Goal: Task Accomplishment & Management: Manage account settings

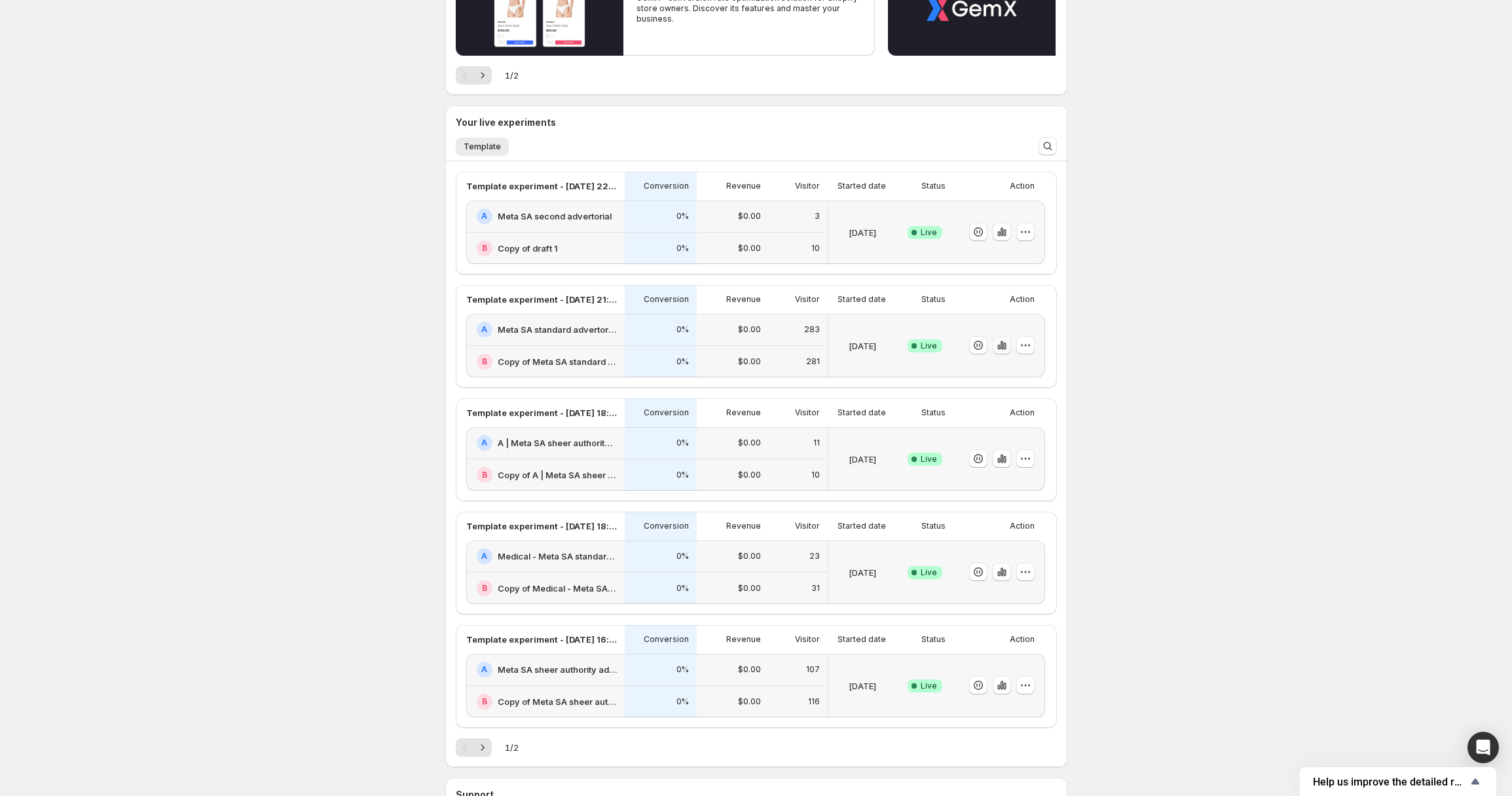
scroll to position [195, 0]
click at [1006, 343] on icon "button" at bounding box center [1004, 345] width 2 height 8
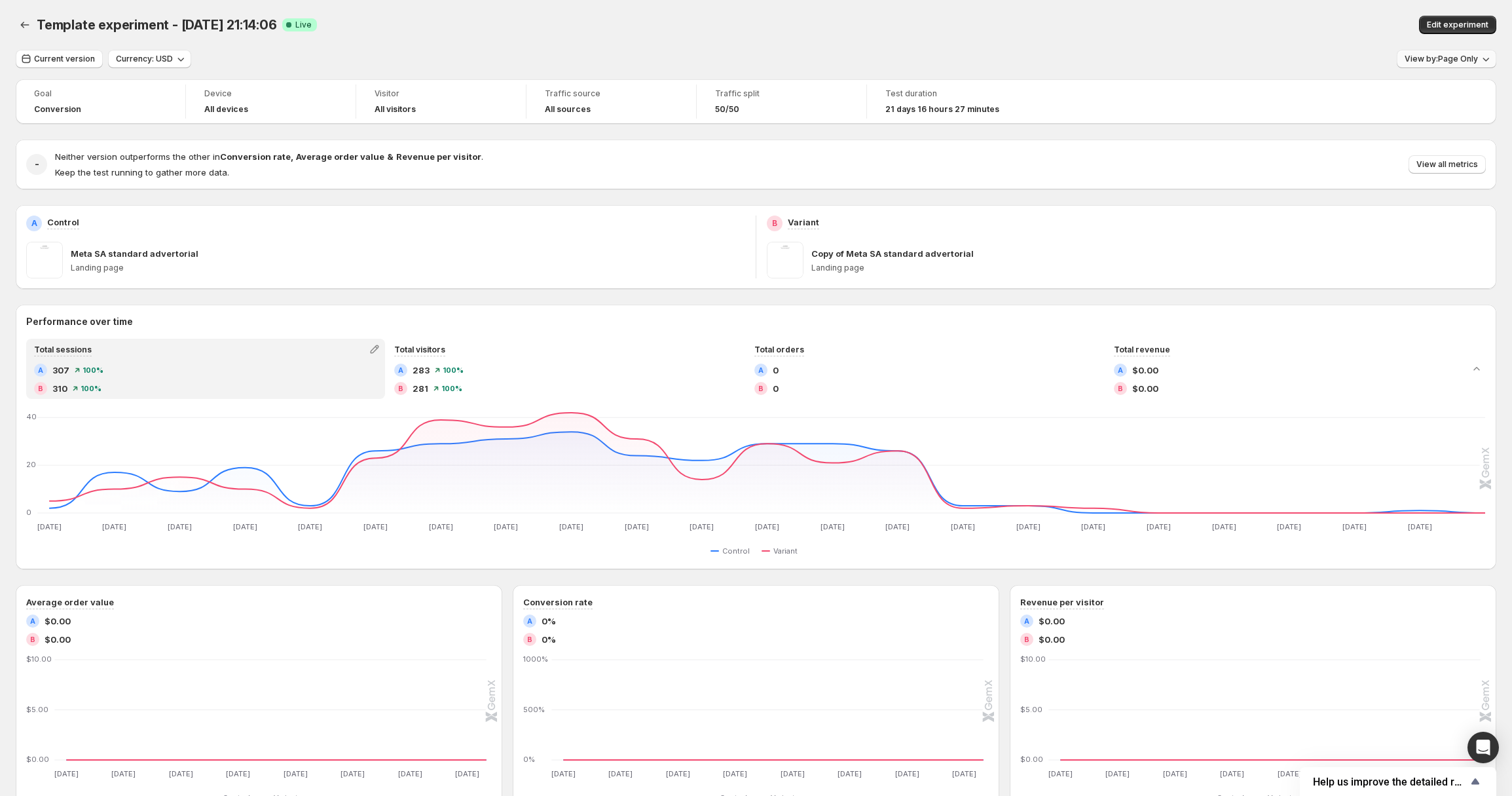
click at [1423, 60] on span "View by: Page Only" at bounding box center [1441, 59] width 73 height 11
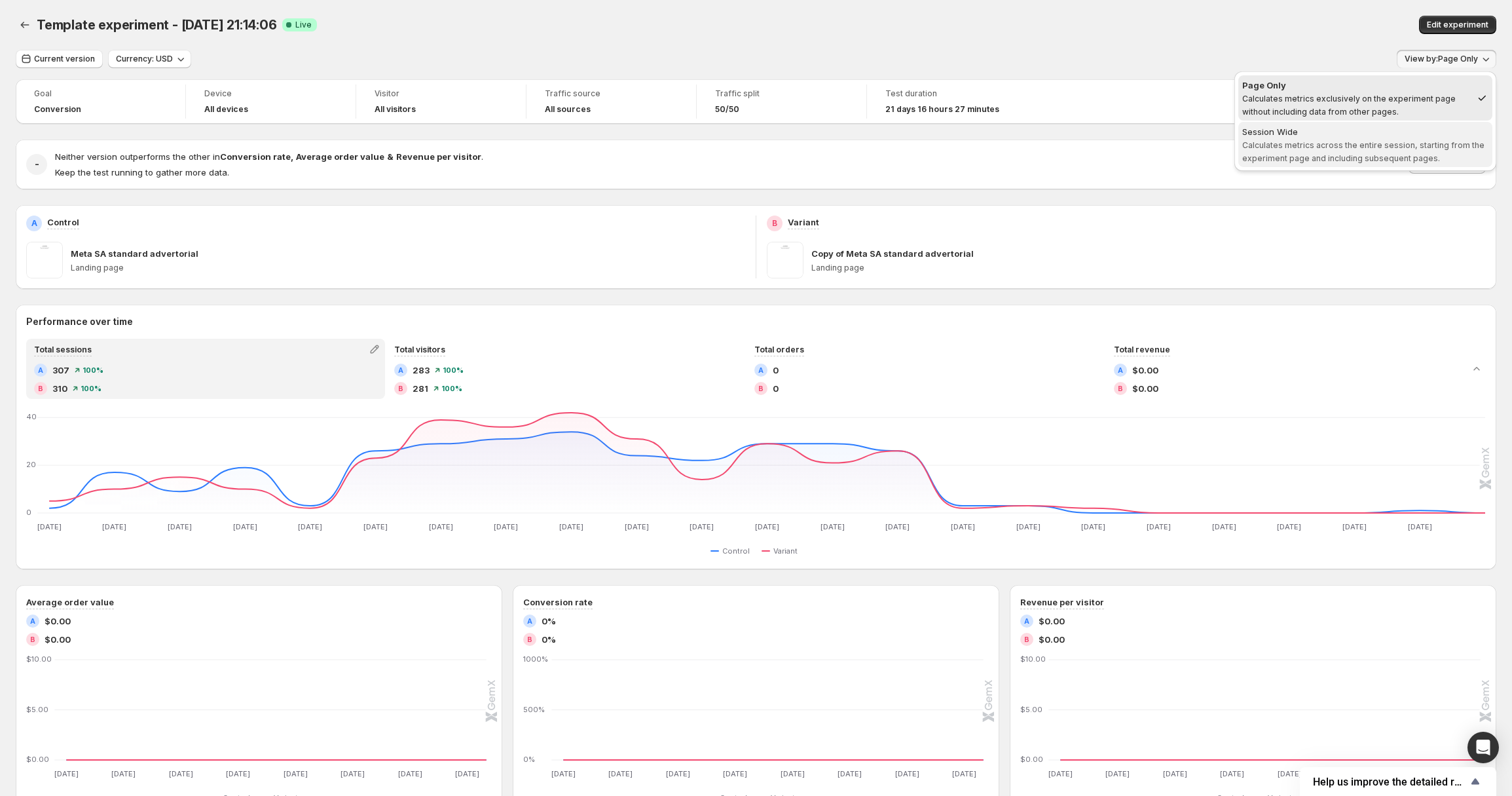
click at [1318, 140] on span "Calculates metrics across the entire session, starting from the experiment page…" at bounding box center [1363, 152] width 242 height 23
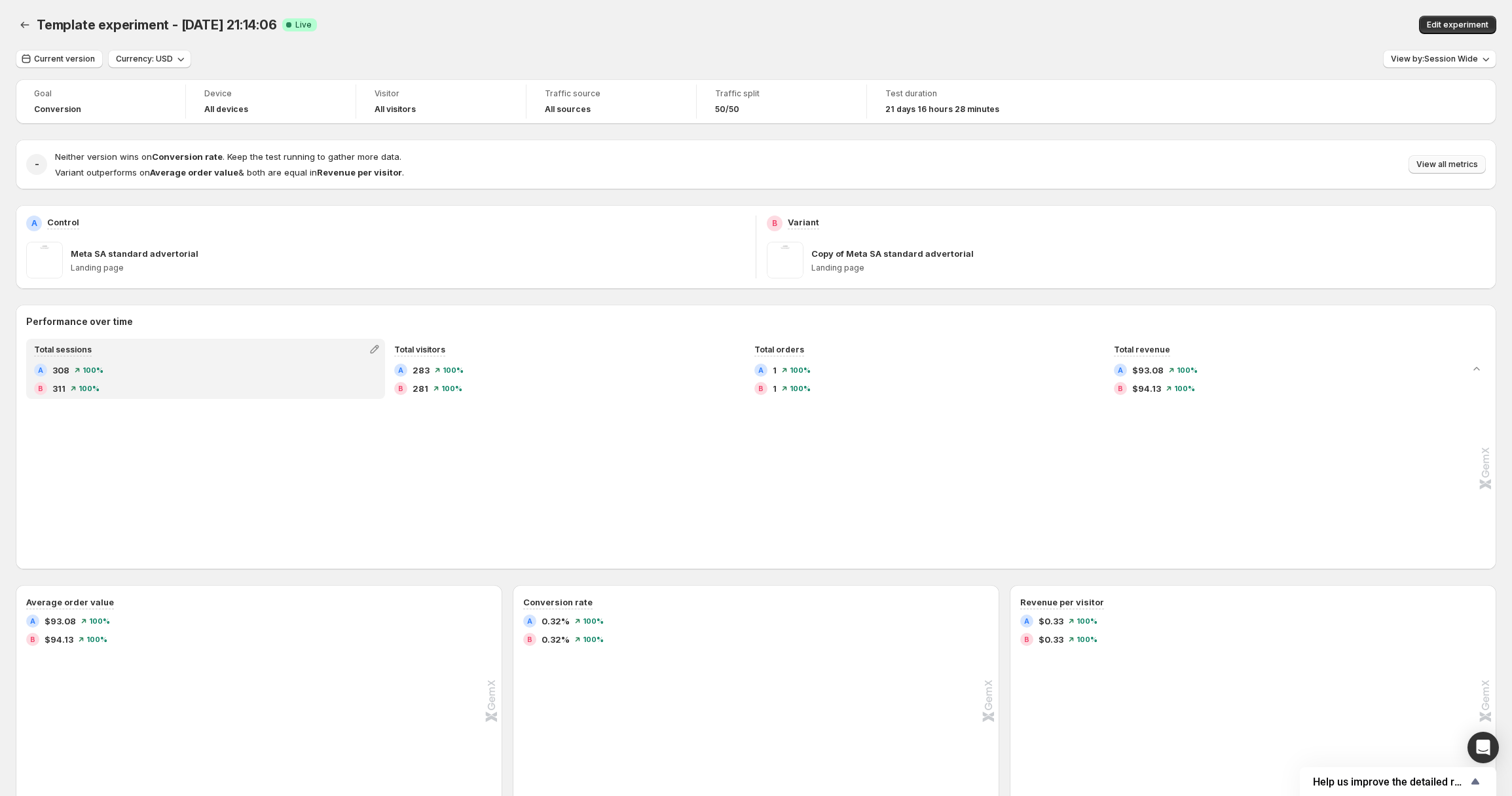
click at [1456, 171] on button "View all metrics" at bounding box center [1447, 164] width 77 height 18
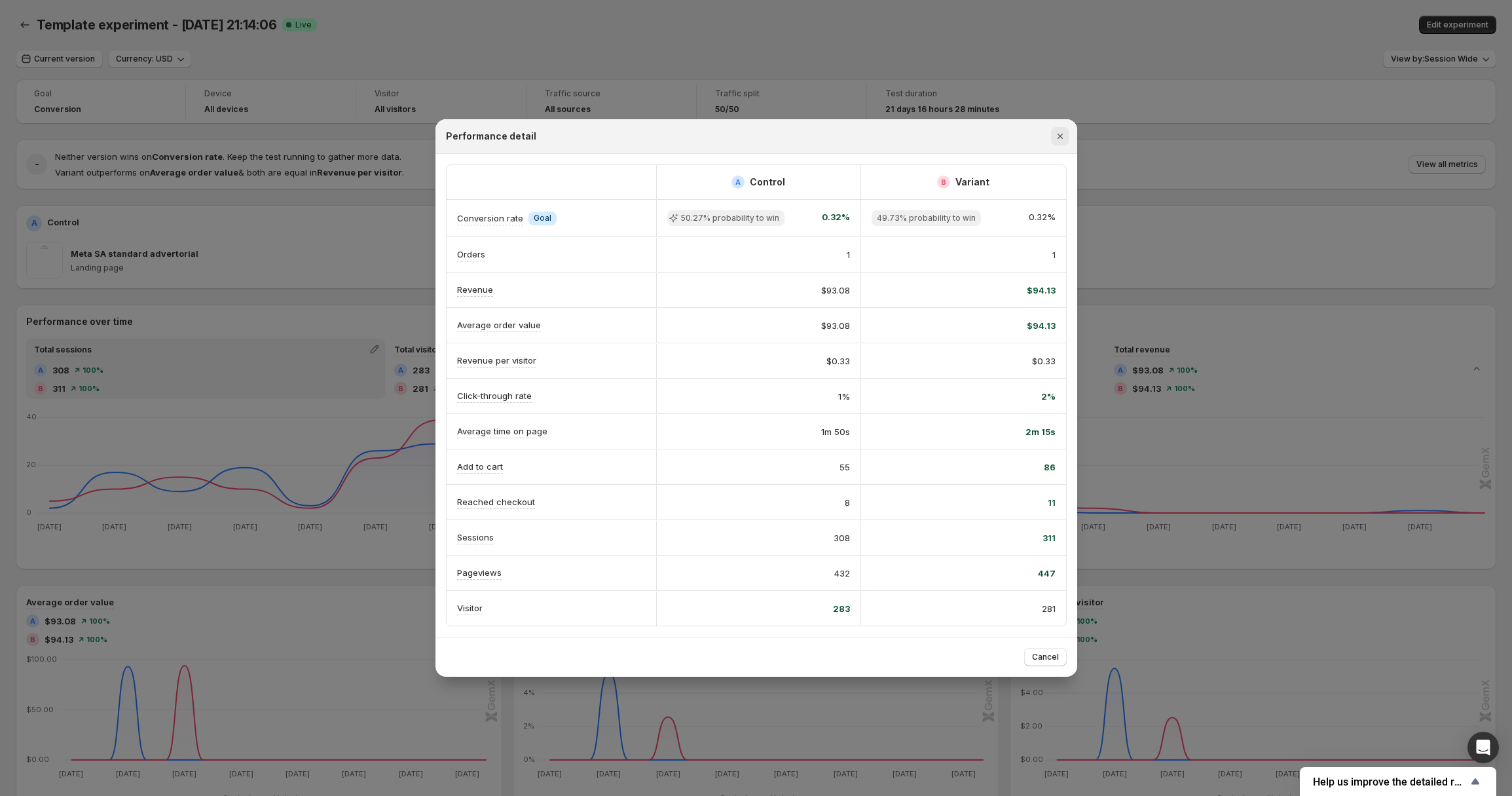
click at [1062, 137] on icon "Close" at bounding box center [1060, 136] width 13 height 13
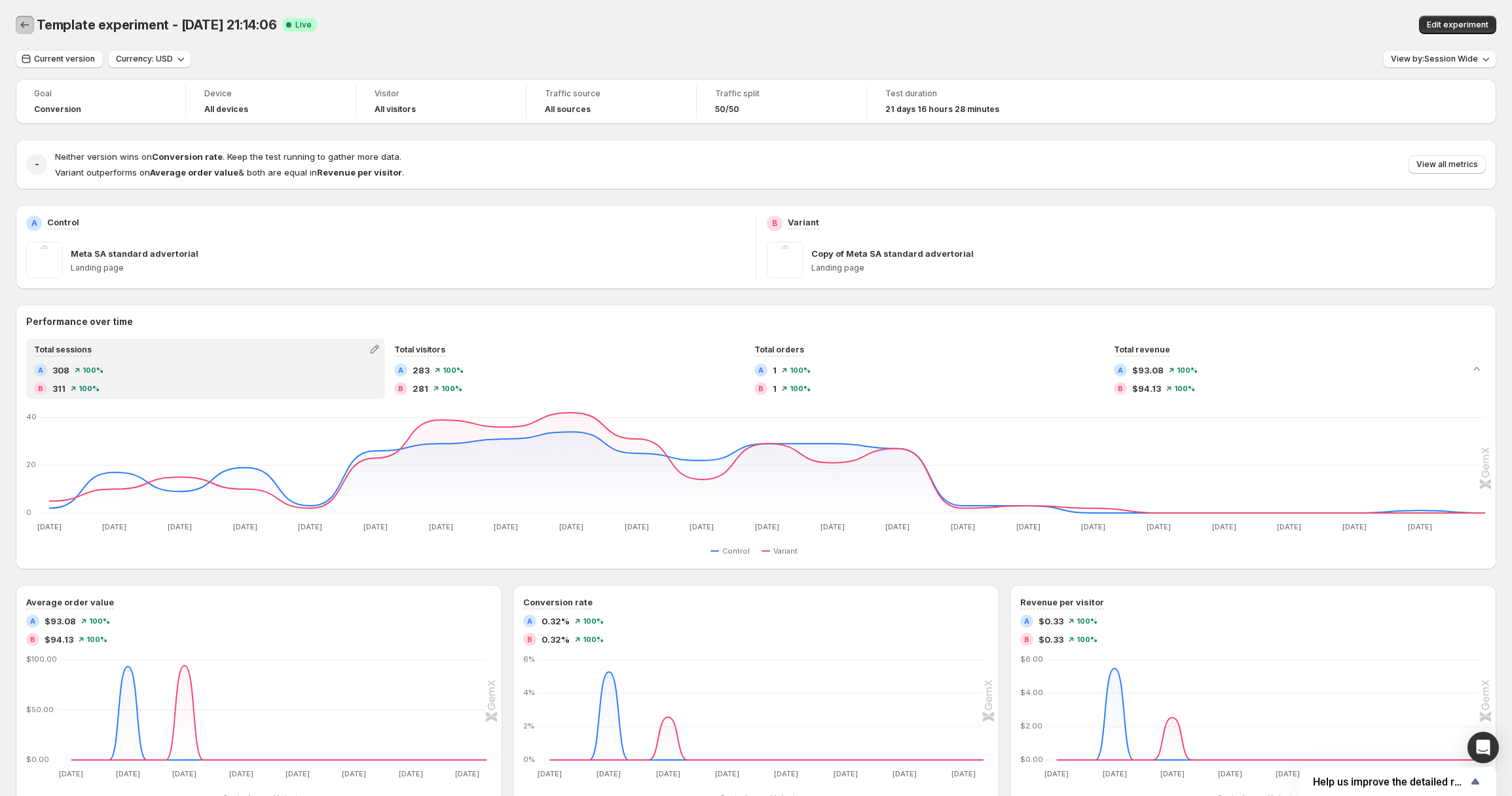
click at [20, 23] on icon "Back" at bounding box center [24, 24] width 13 height 13
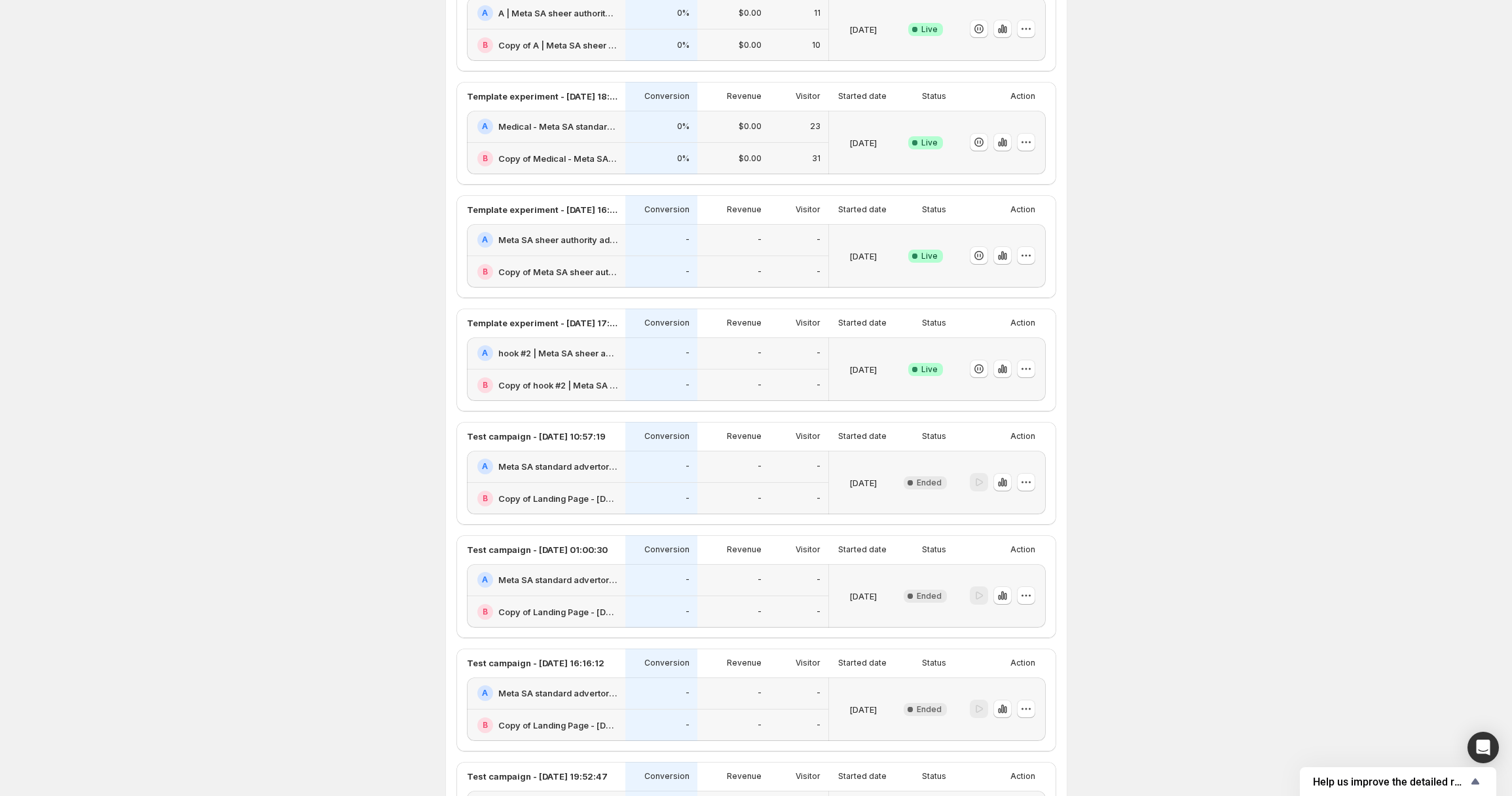
scroll to position [416, 0]
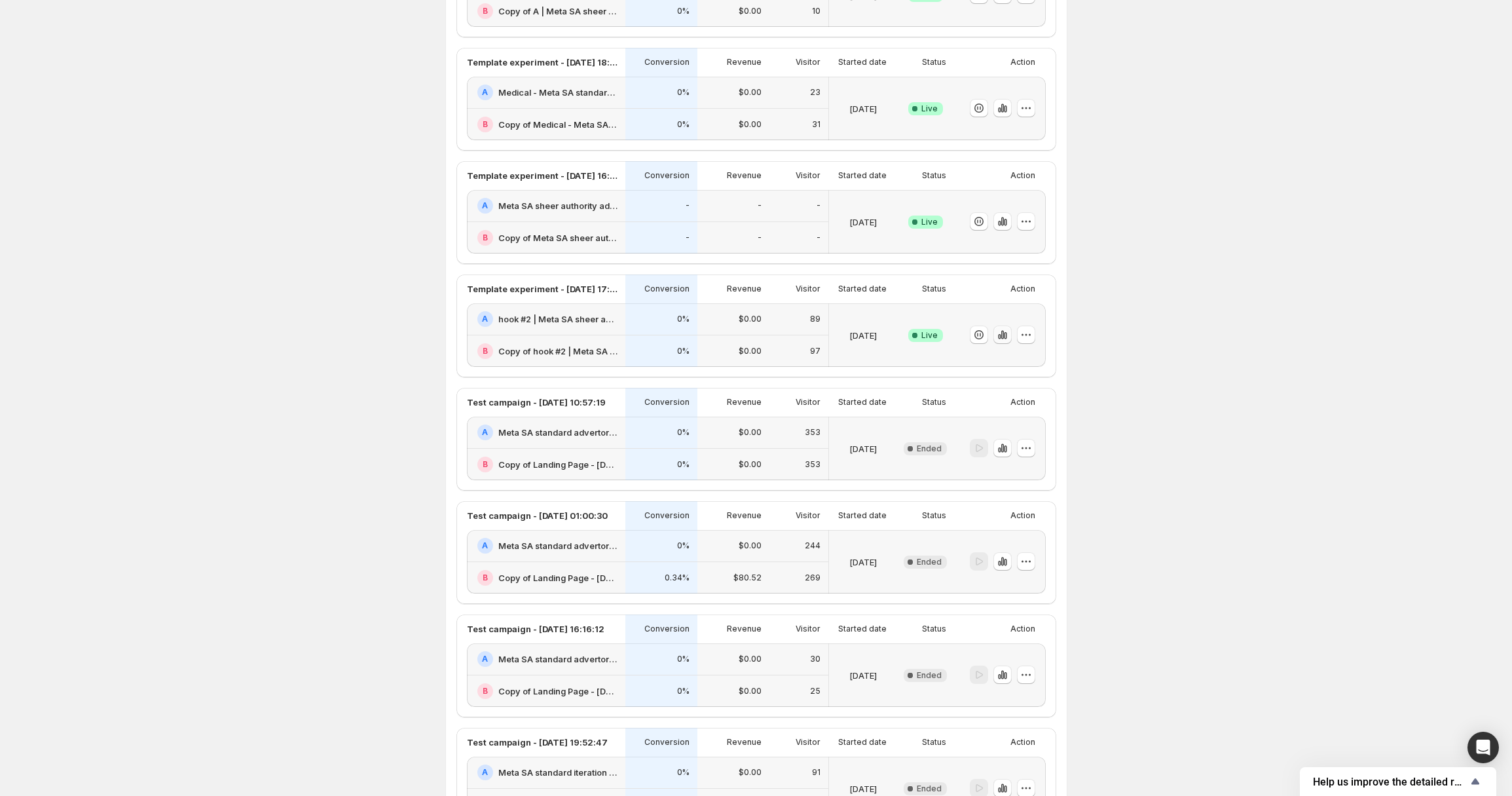
click at [1004, 339] on icon "button" at bounding box center [1001, 335] width 2 height 8
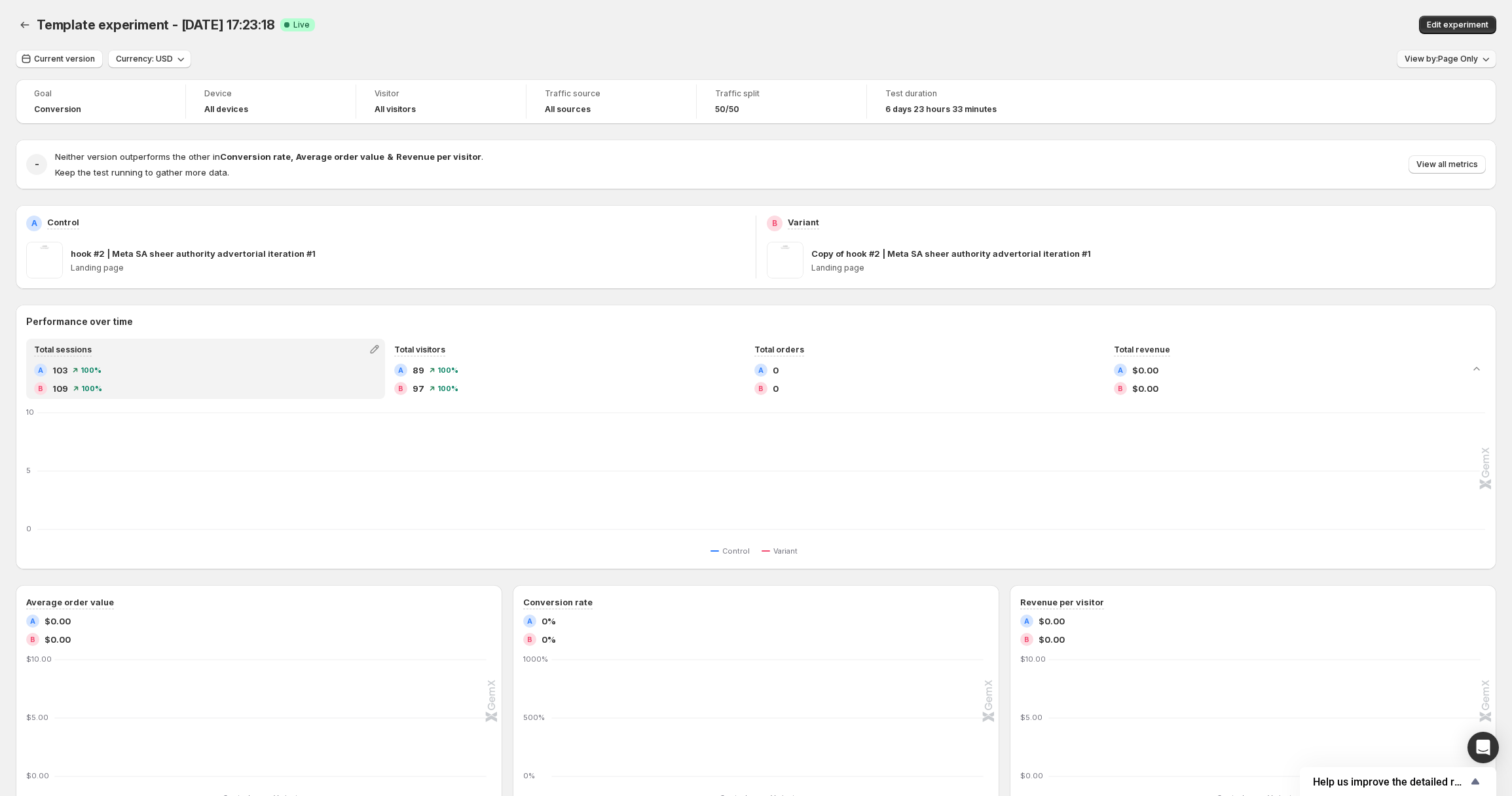
click at [1473, 60] on span "View by: Page Only" at bounding box center [1441, 59] width 73 height 11
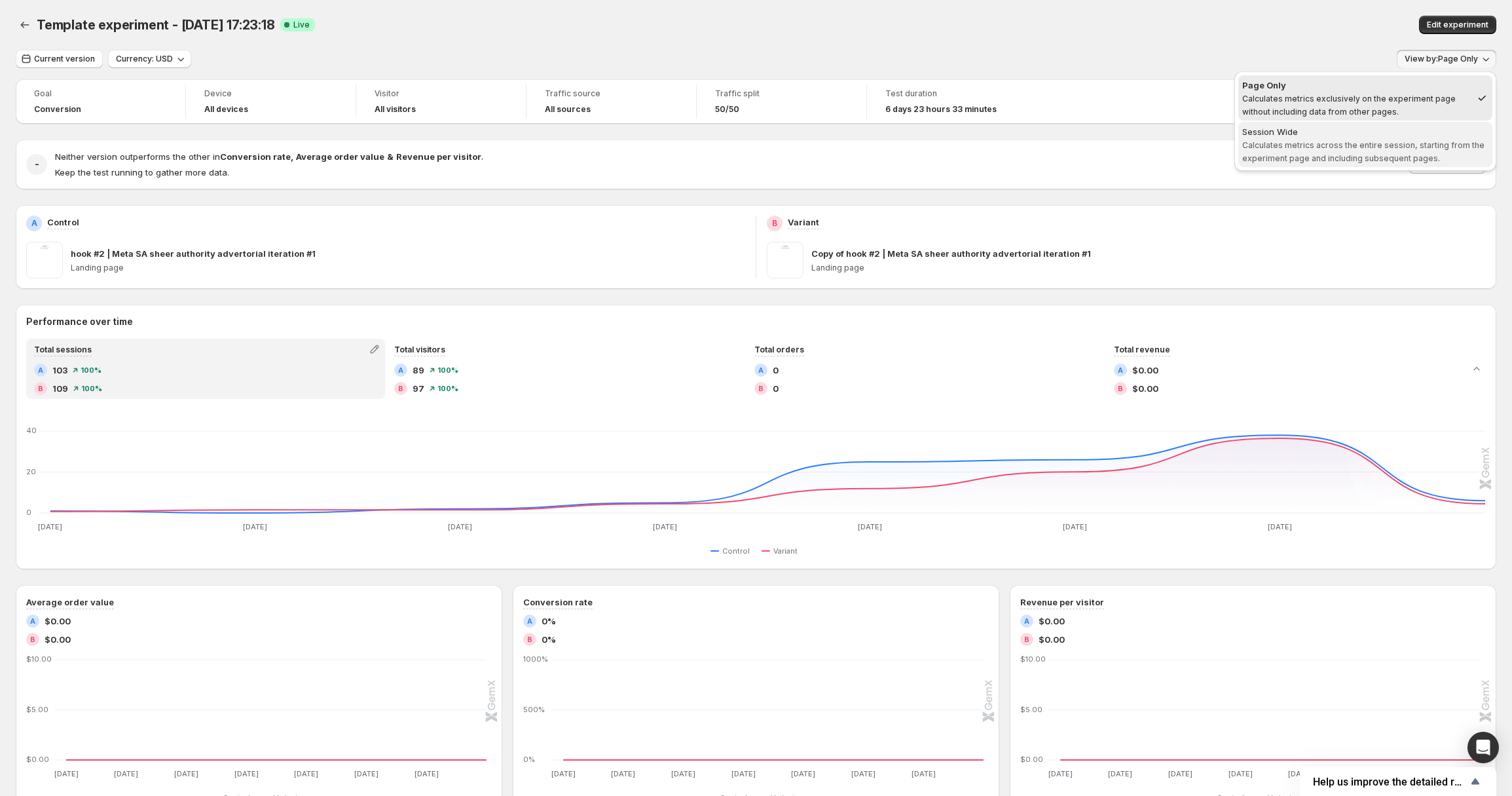
click at [1350, 134] on div "Session Wide" at bounding box center [1366, 131] width 247 height 13
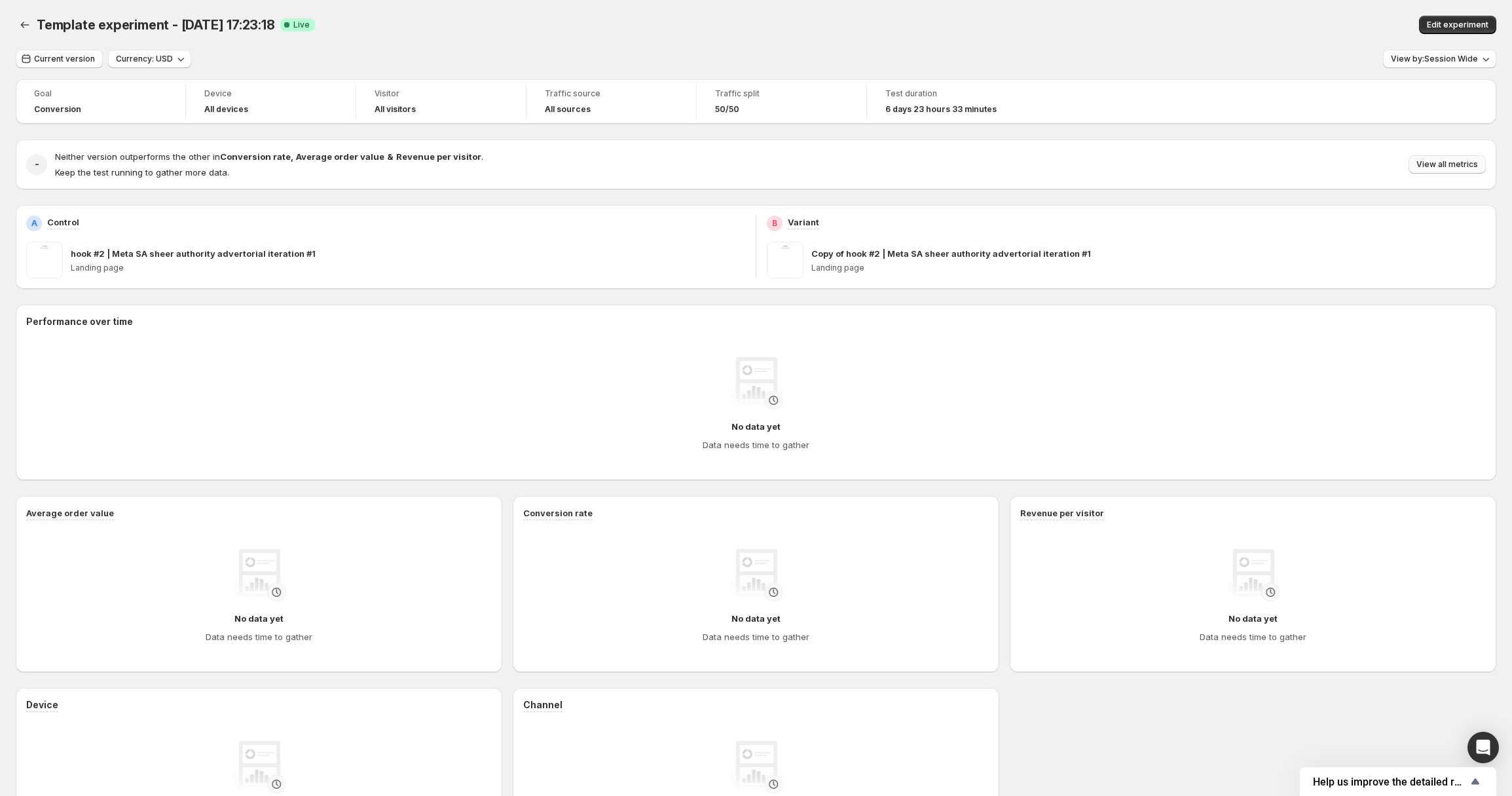
click at [1444, 166] on span "View all metrics" at bounding box center [1448, 164] width 62 height 11
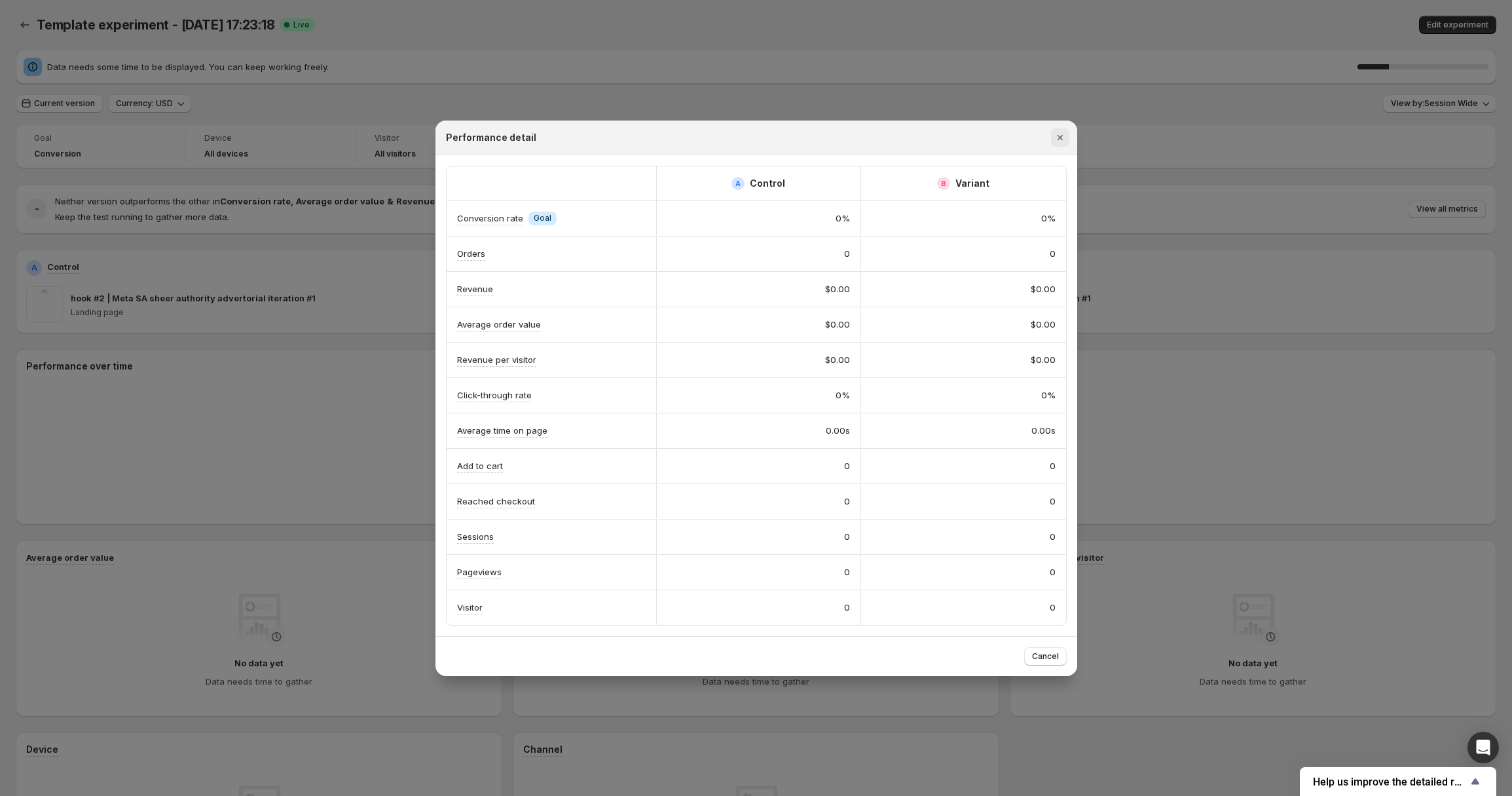
click at [1057, 137] on icon "Close" at bounding box center [1060, 137] width 13 height 13
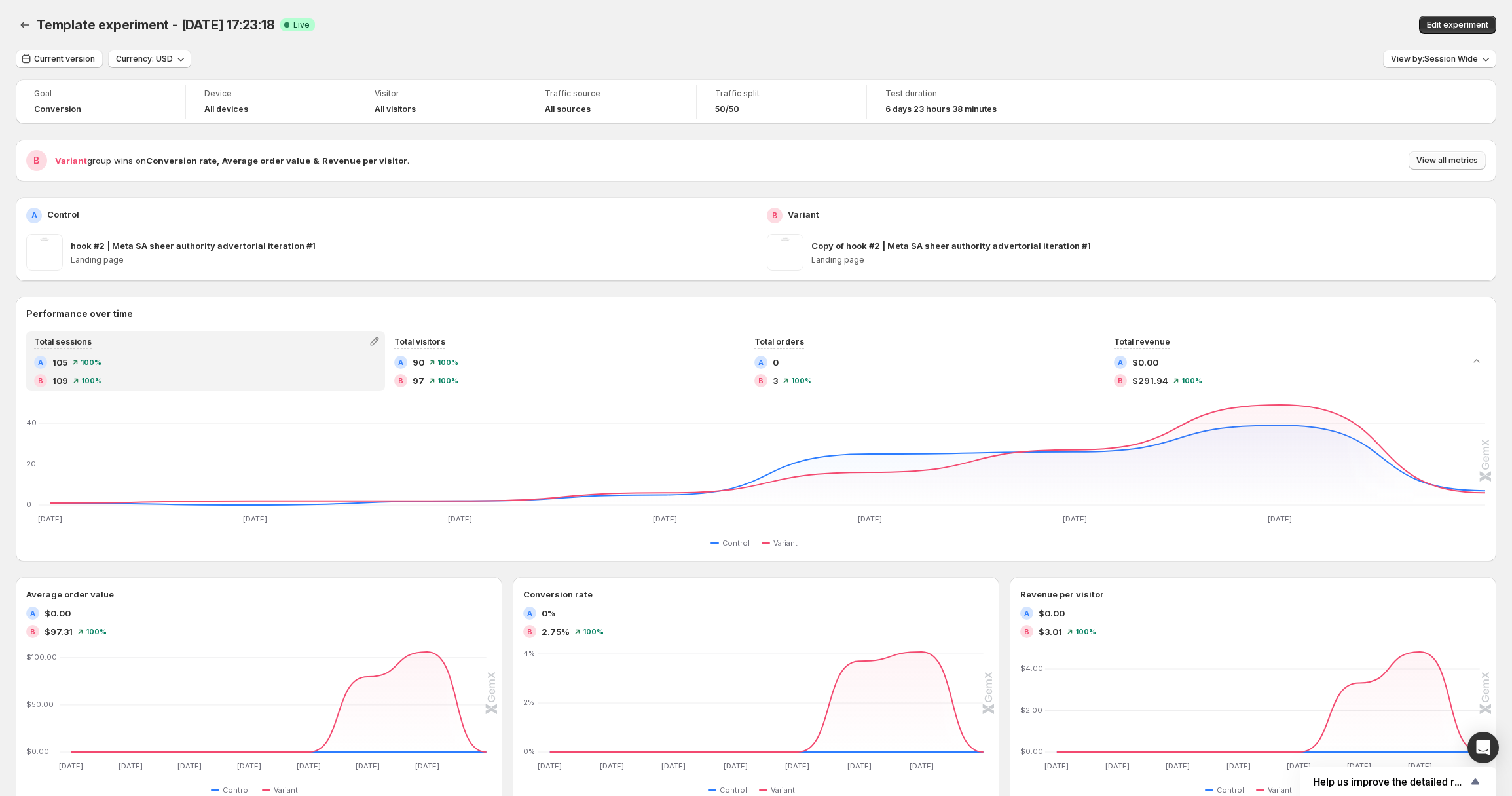
click at [1442, 163] on span "View all metrics" at bounding box center [1448, 161] width 62 height 11
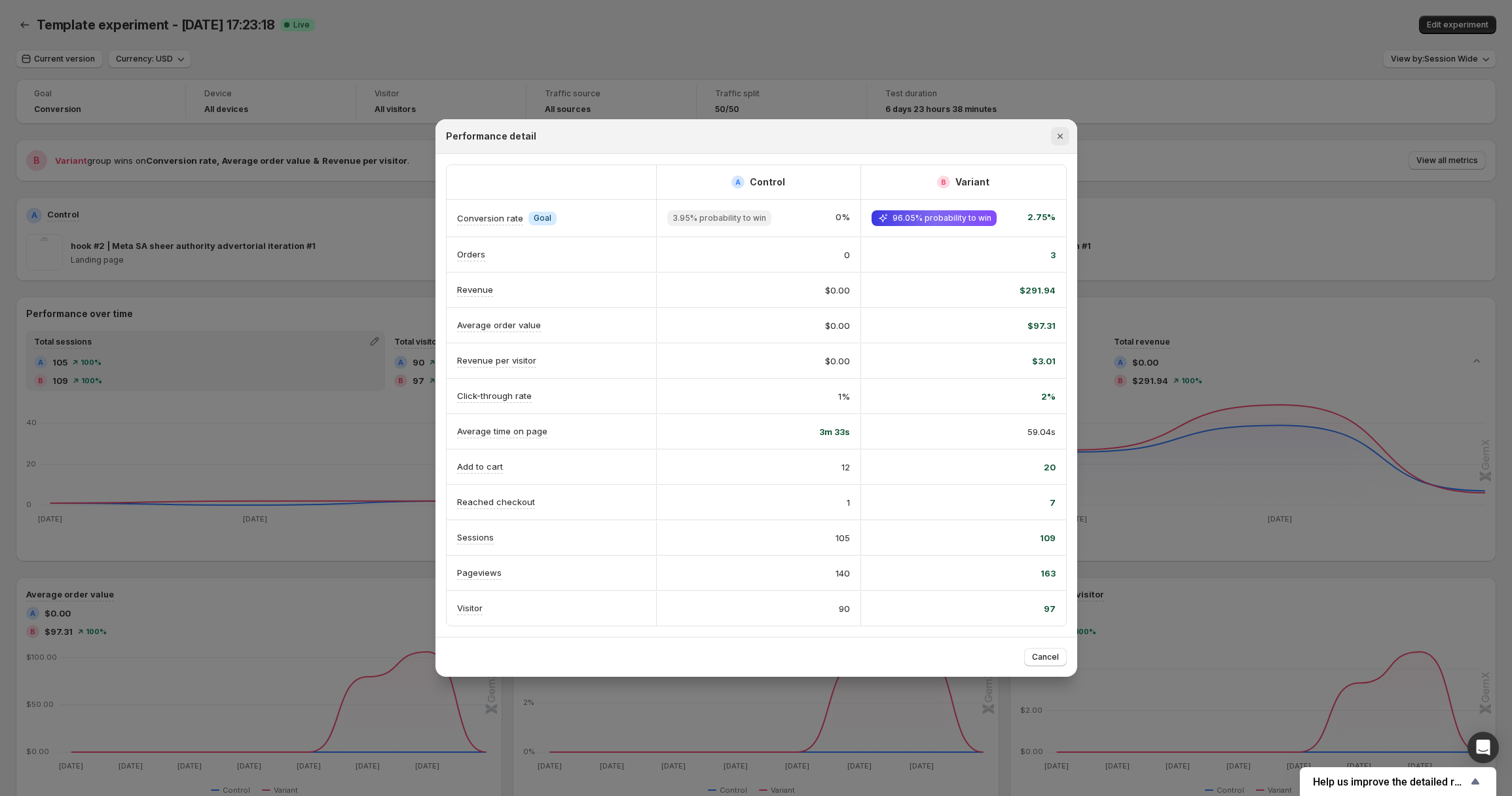
click at [1060, 138] on icon "Close" at bounding box center [1060, 136] width 13 height 13
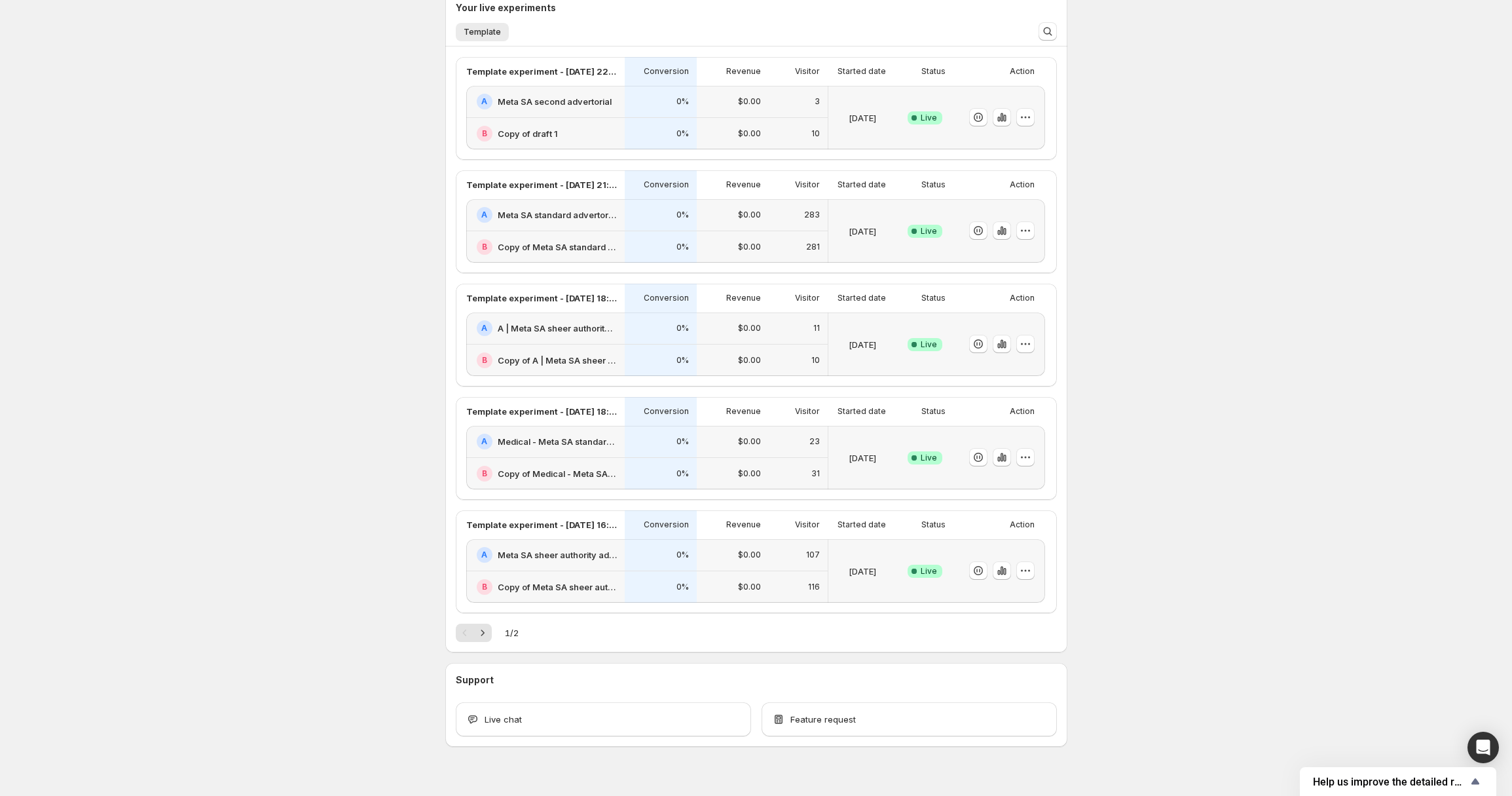
scroll to position [330, 0]
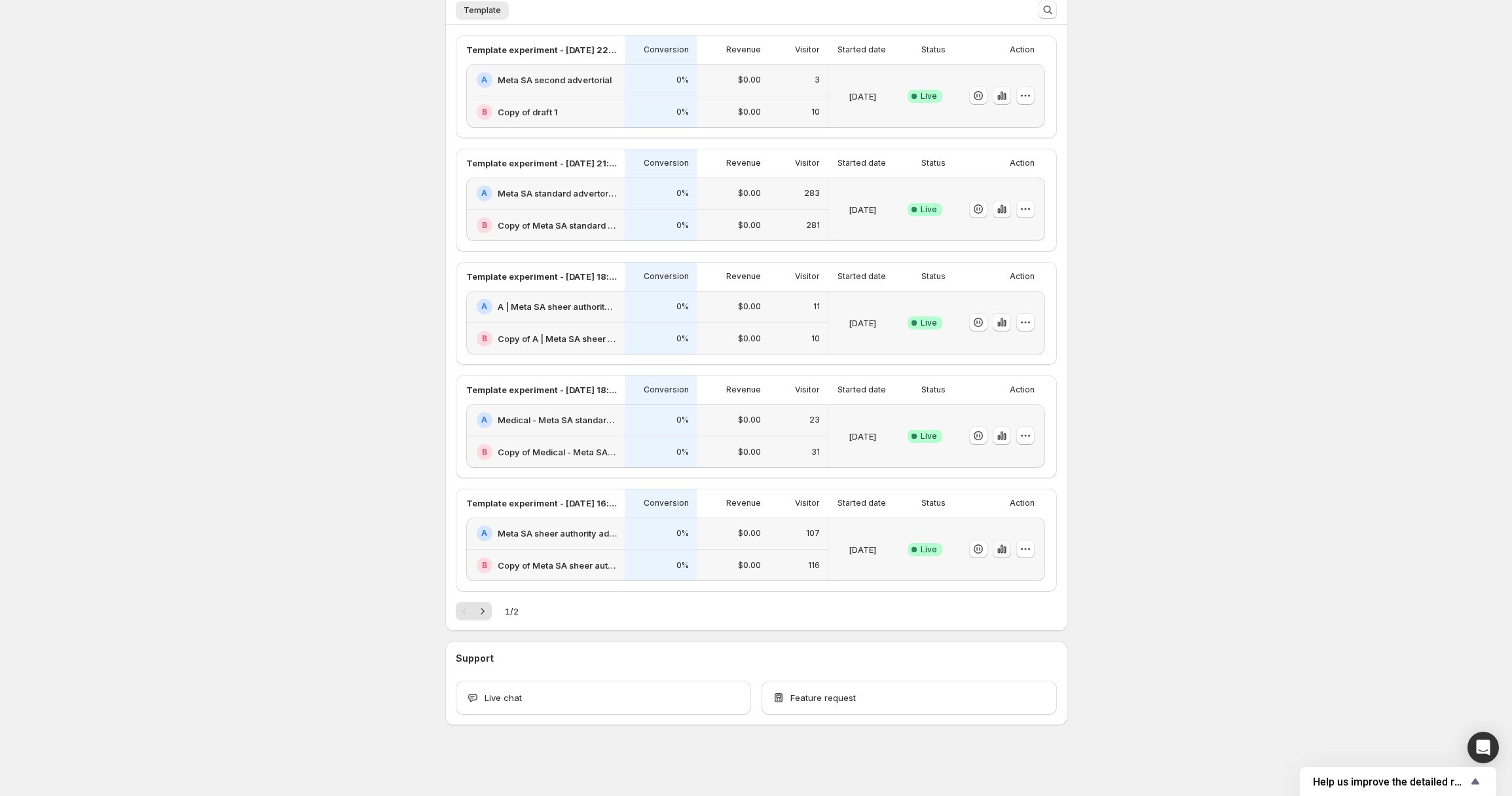
click at [1009, 545] on icon "button" at bounding box center [1001, 549] width 13 height 13
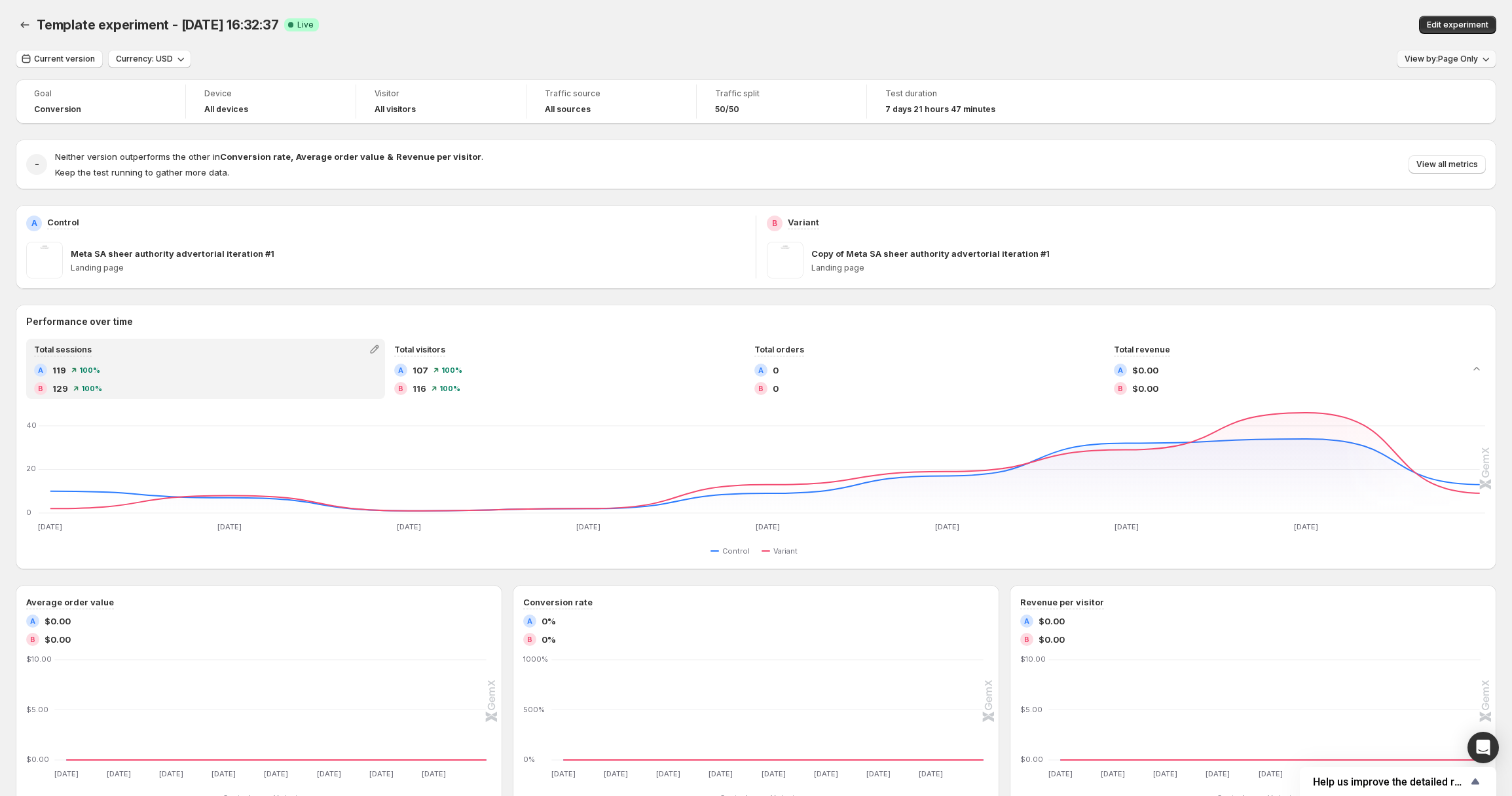
click at [1445, 57] on span "View by: Page Only" at bounding box center [1441, 59] width 73 height 11
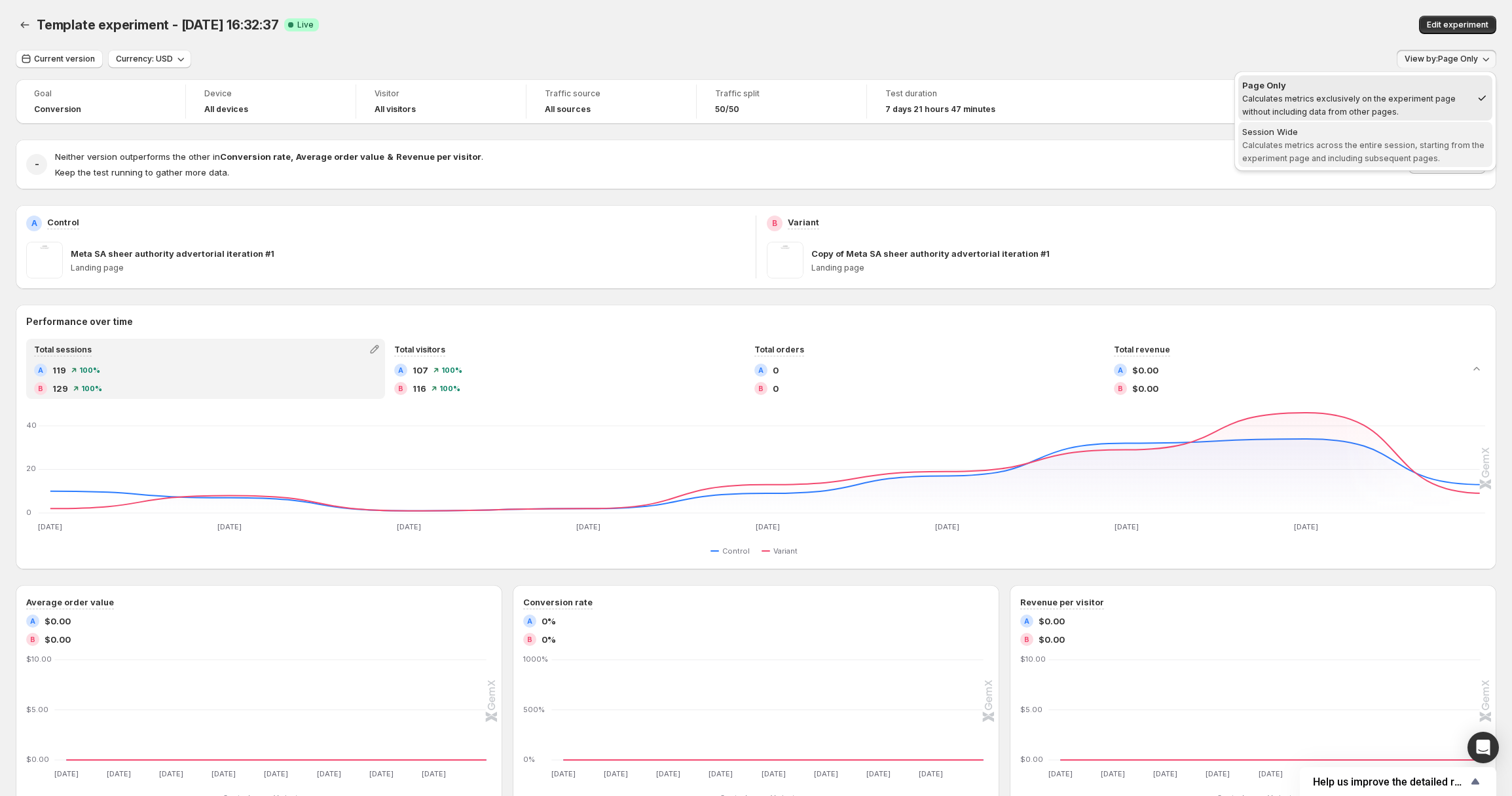
click at [1372, 146] on span "Calculates metrics across the entire session, starting from the experiment page…" at bounding box center [1363, 152] width 242 height 23
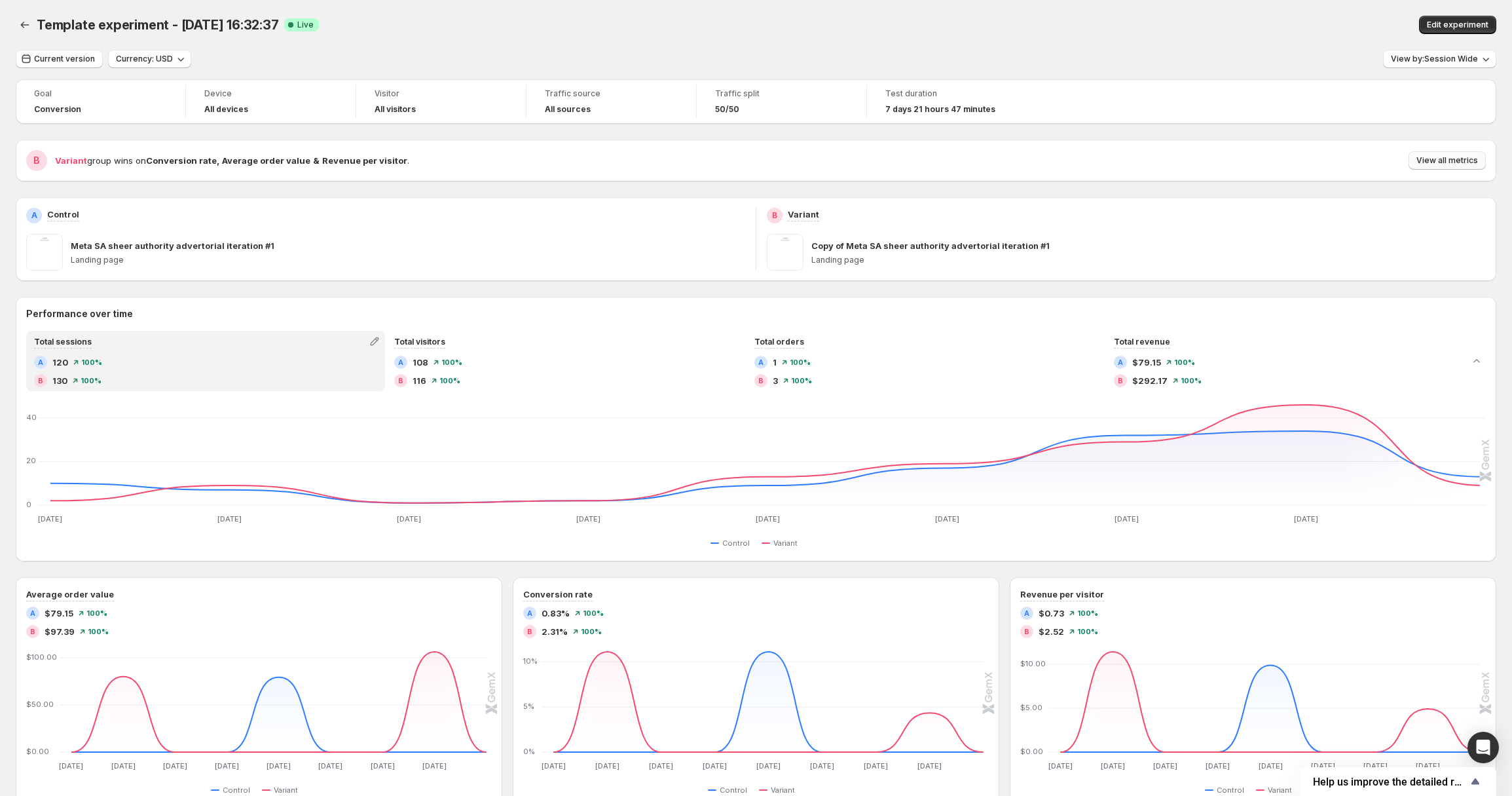
click at [1442, 157] on span "View all metrics" at bounding box center [1448, 161] width 62 height 11
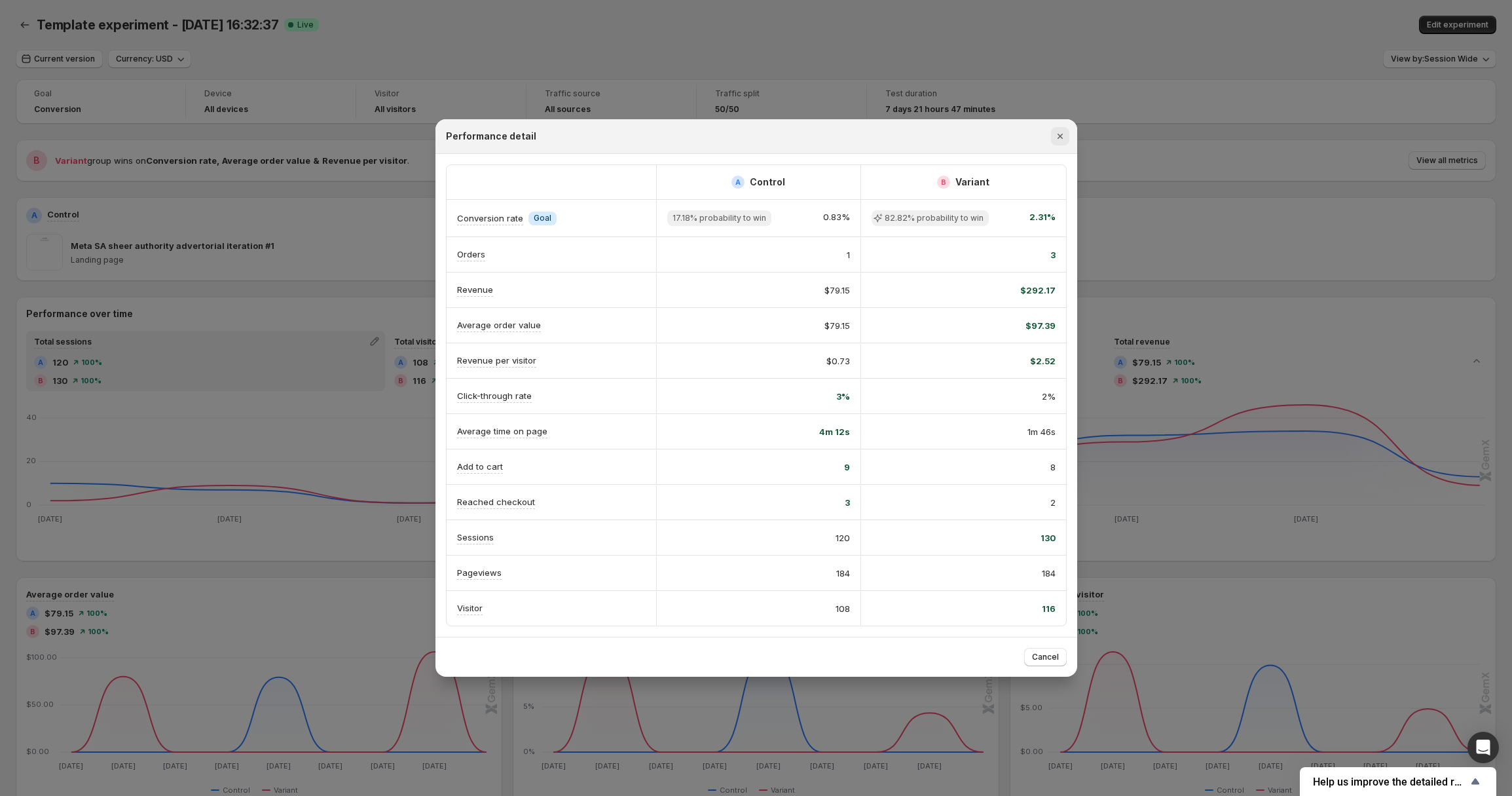
click at [1063, 139] on icon "Close" at bounding box center [1060, 136] width 13 height 13
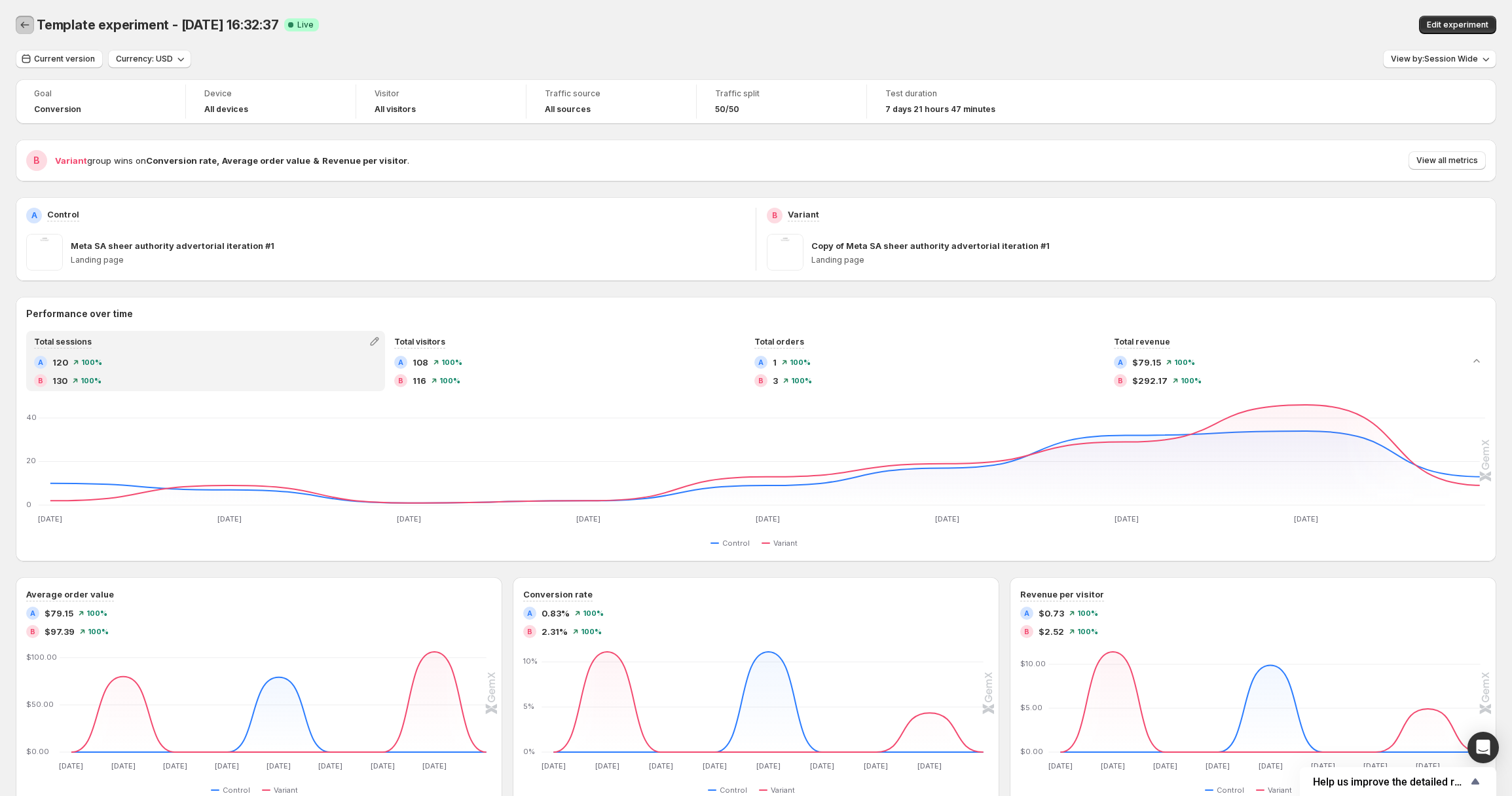
click at [27, 26] on icon "Back" at bounding box center [24, 24] width 13 height 13
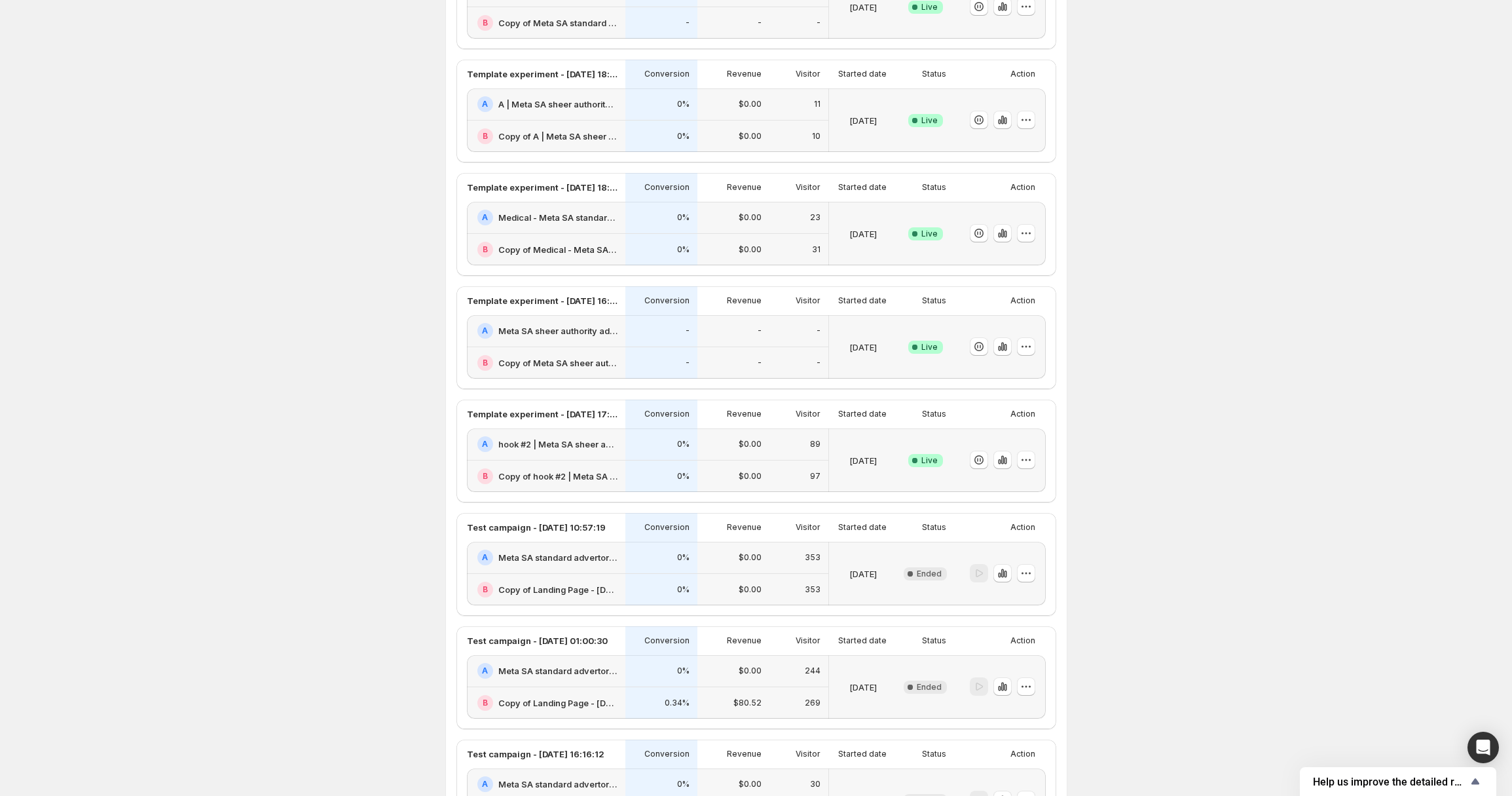
scroll to position [291, 0]
click at [1026, 461] on icon "button" at bounding box center [1026, 459] width 13 height 13
click at [989, 529] on span "End experiment" at bounding box center [1005, 531] width 63 height 11
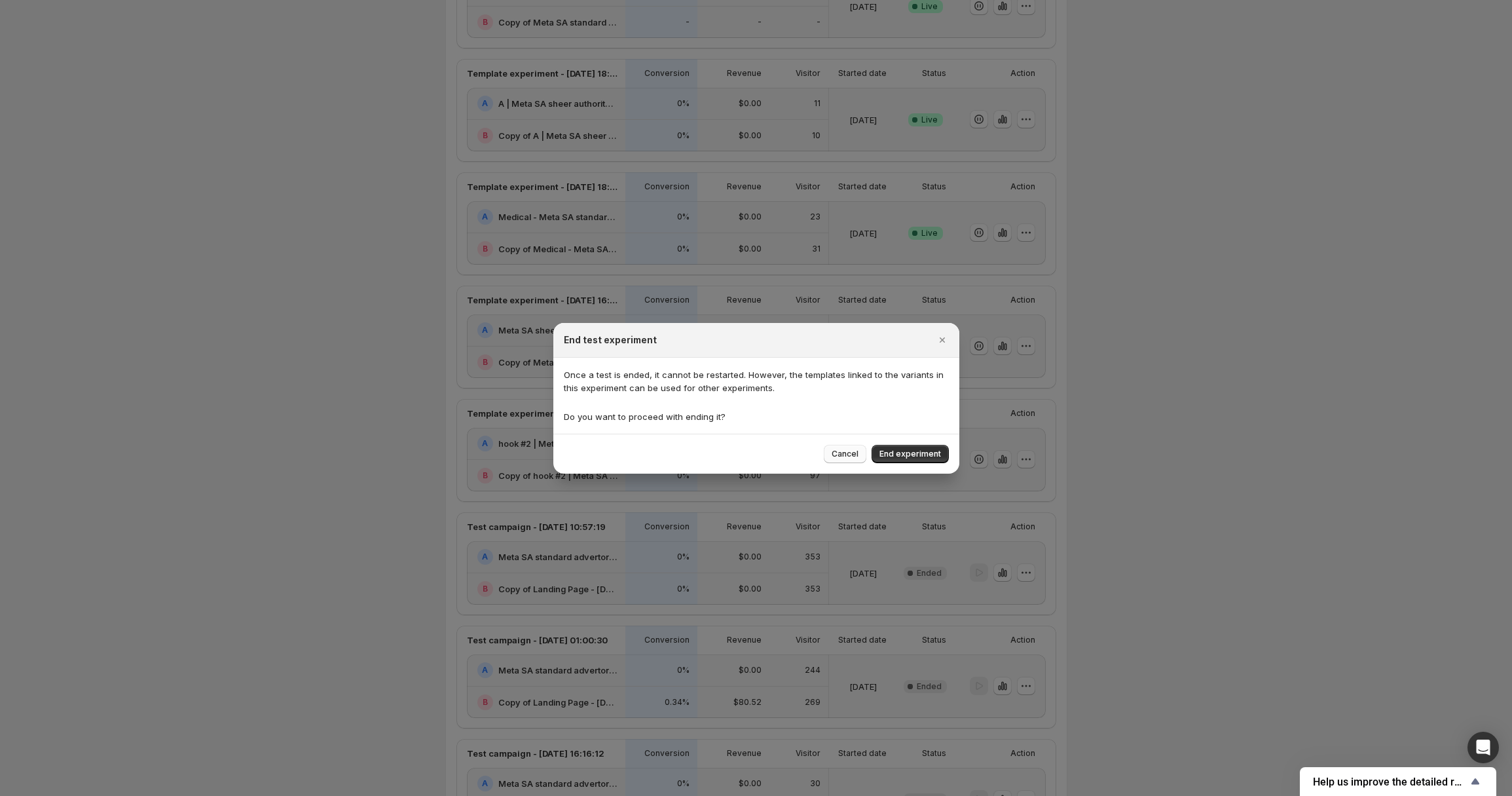
click at [850, 452] on span "Cancel" at bounding box center [845, 454] width 27 height 11
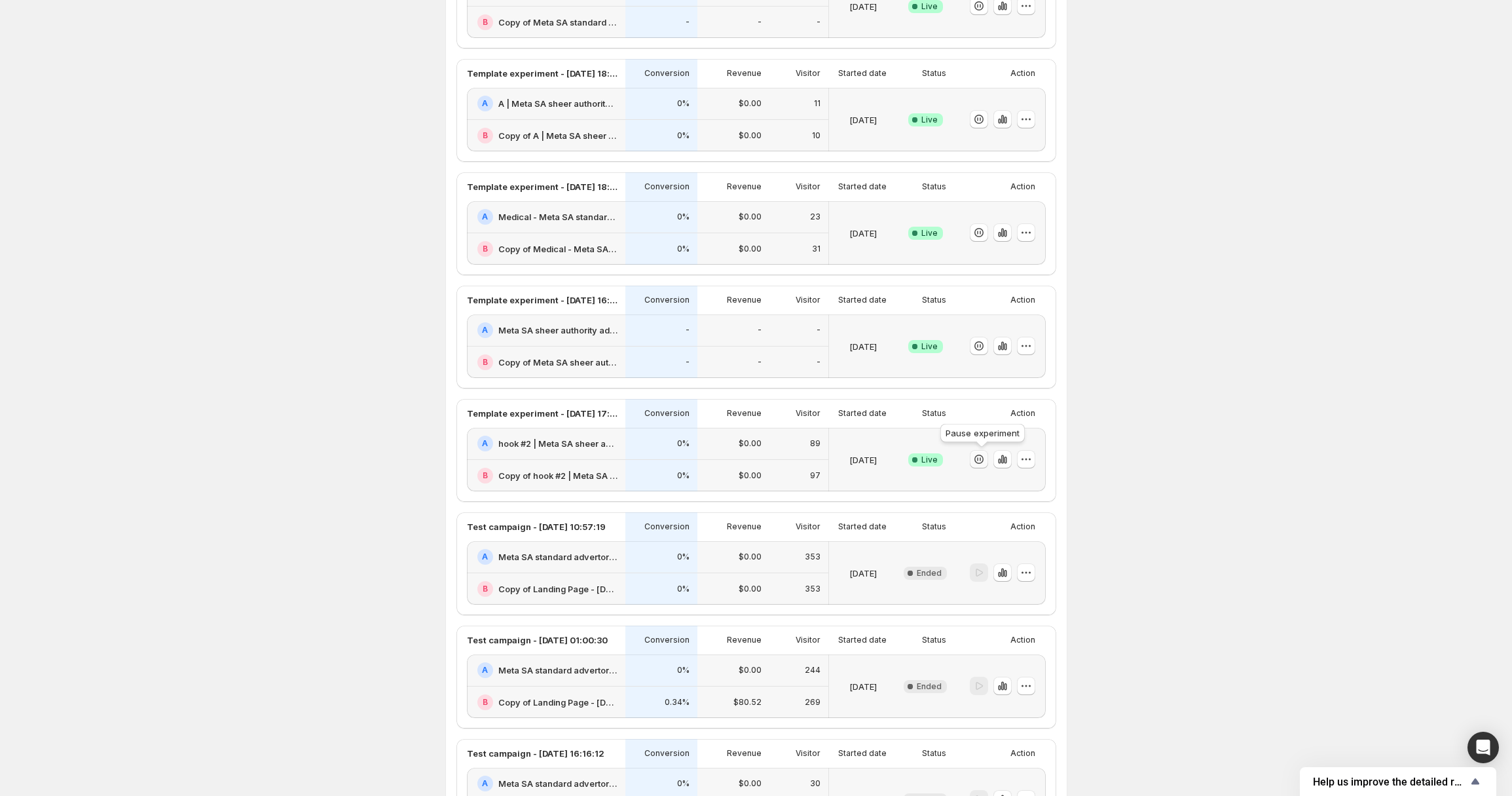
click at [984, 459] on icon "button" at bounding box center [979, 459] width 9 height 9
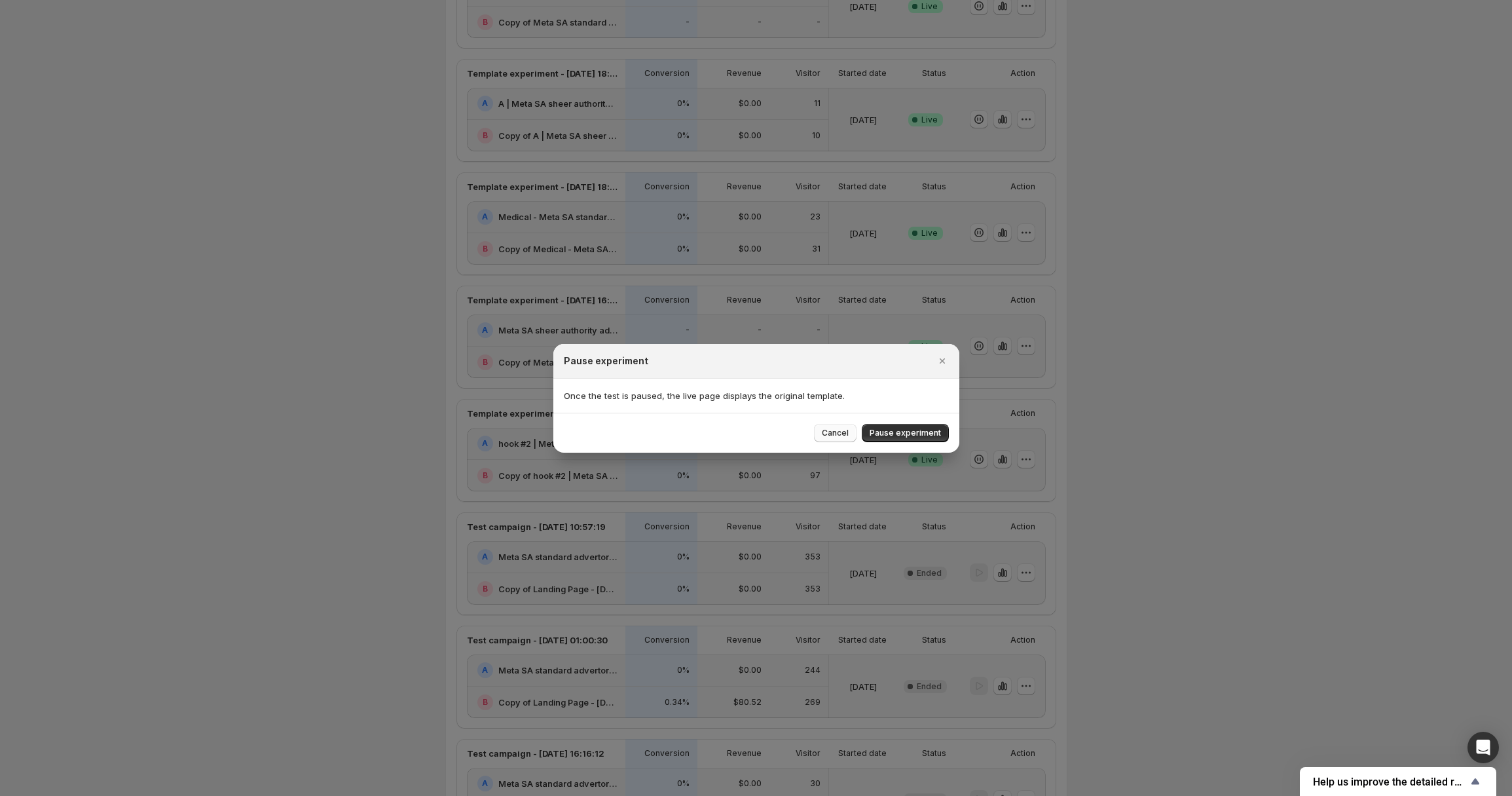
click at [835, 435] on span "Cancel" at bounding box center [836, 433] width 27 height 11
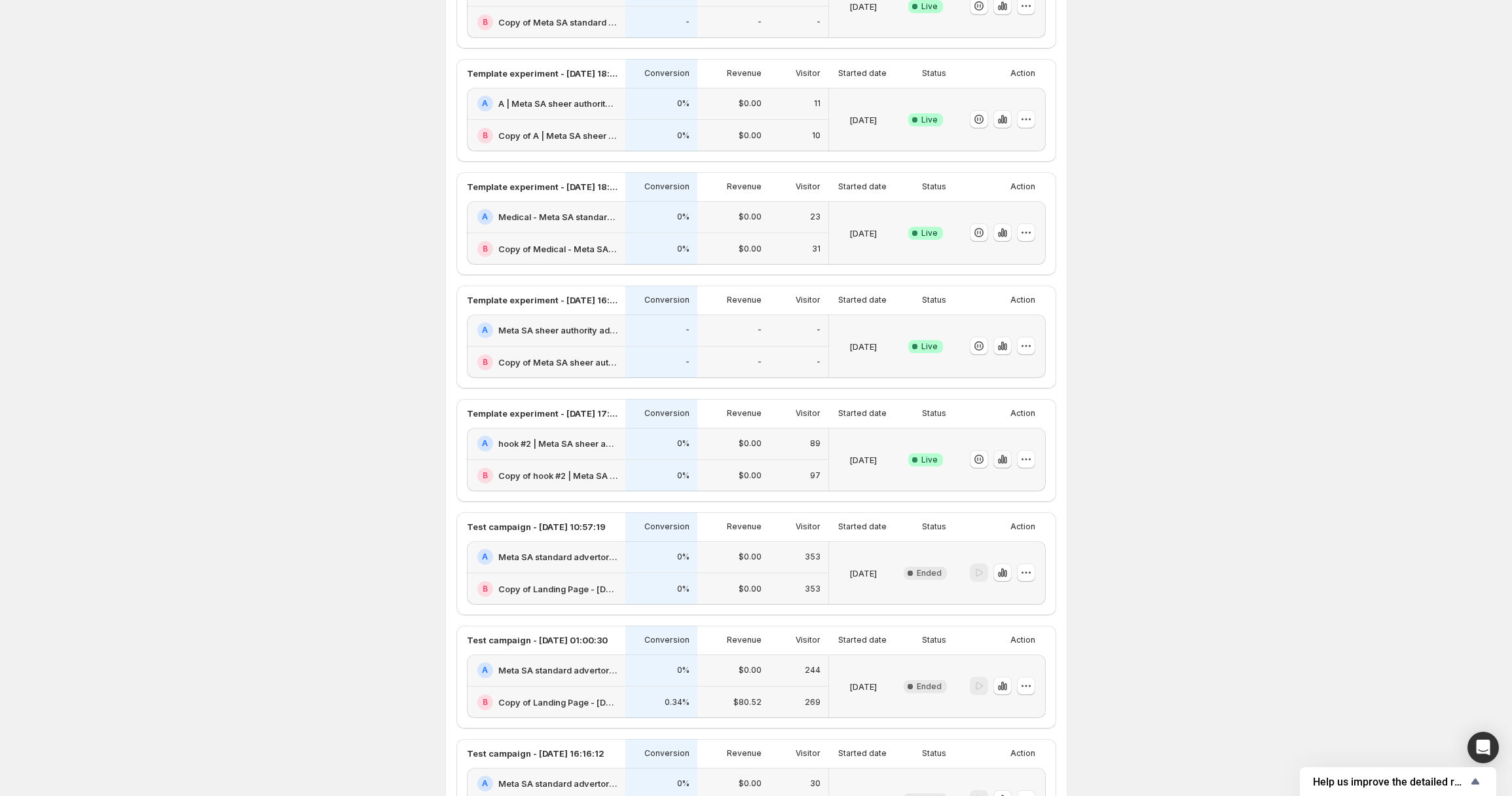
click at [1002, 455] on icon "button" at bounding box center [1002, 459] width 13 height 13
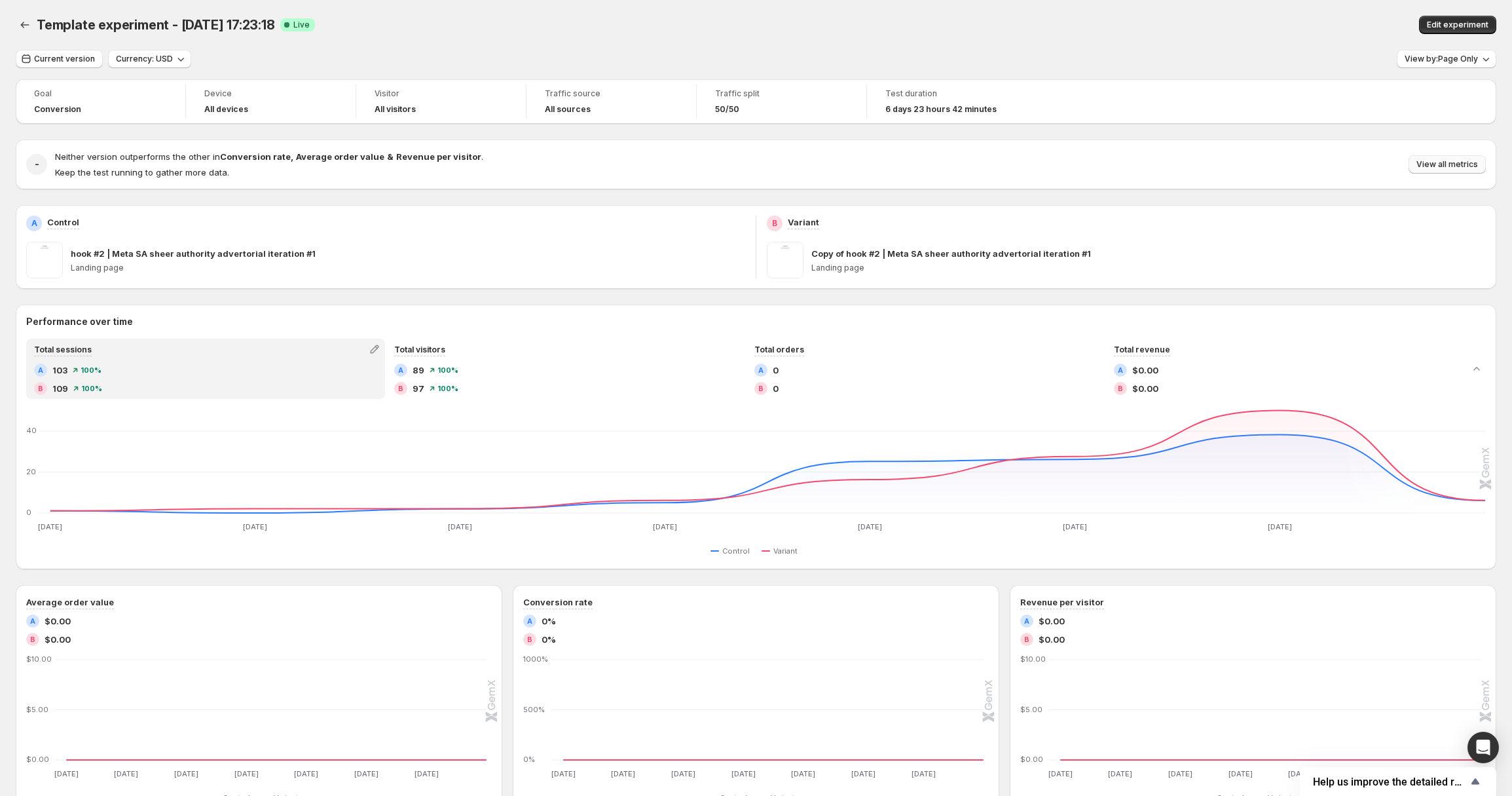
click at [1433, 164] on span "View all metrics" at bounding box center [1448, 164] width 62 height 11
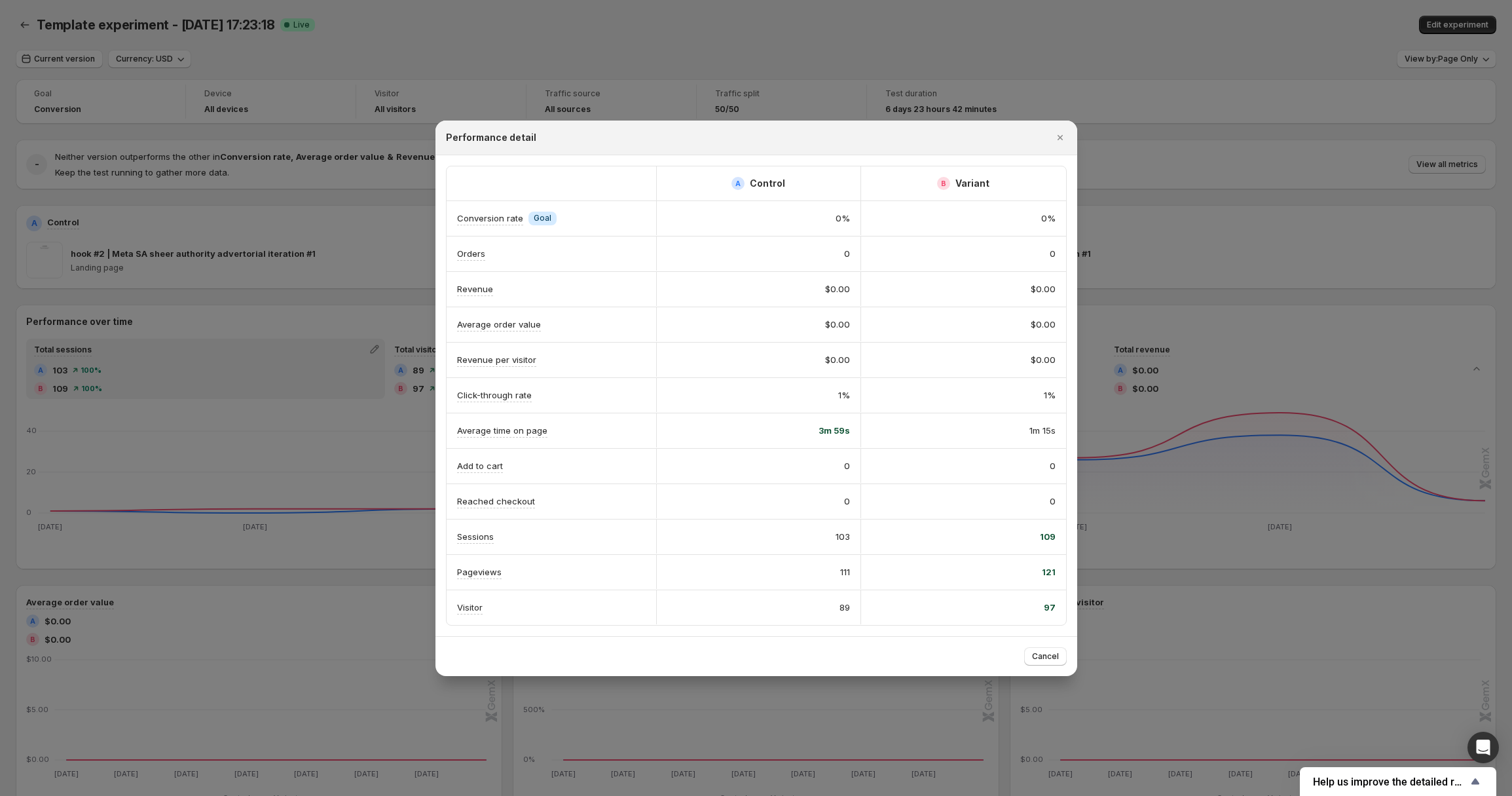
click at [1059, 125] on div "Performance detail" at bounding box center [756, 138] width 642 height 35
click at [1060, 134] on icon "Close" at bounding box center [1060, 137] width 13 height 13
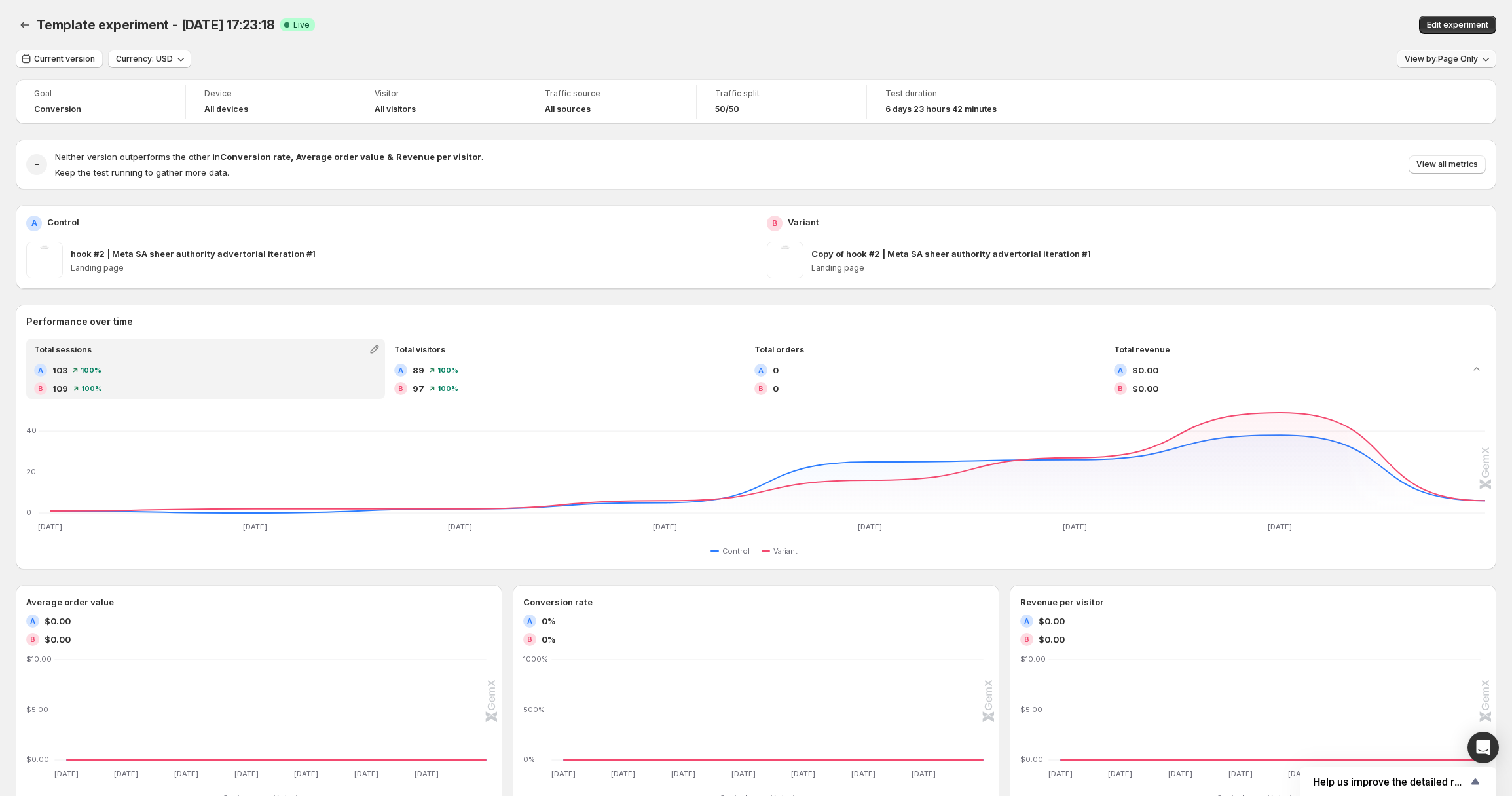
click at [1474, 52] on button "View by: Page Only" at bounding box center [1447, 59] width 100 height 18
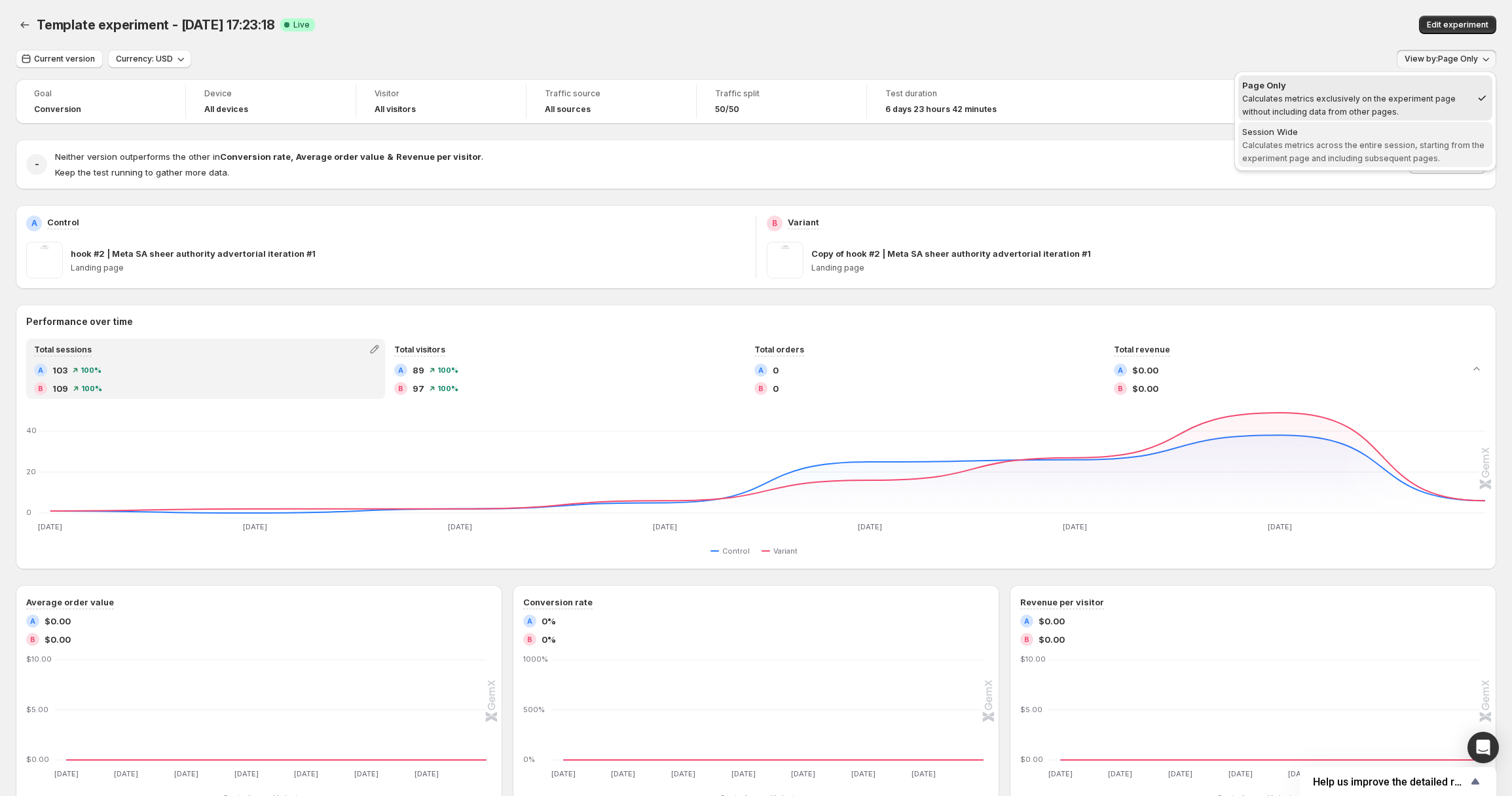
click at [1378, 142] on span "Calculates metrics across the entire session, starting from the experiment page…" at bounding box center [1363, 152] width 242 height 23
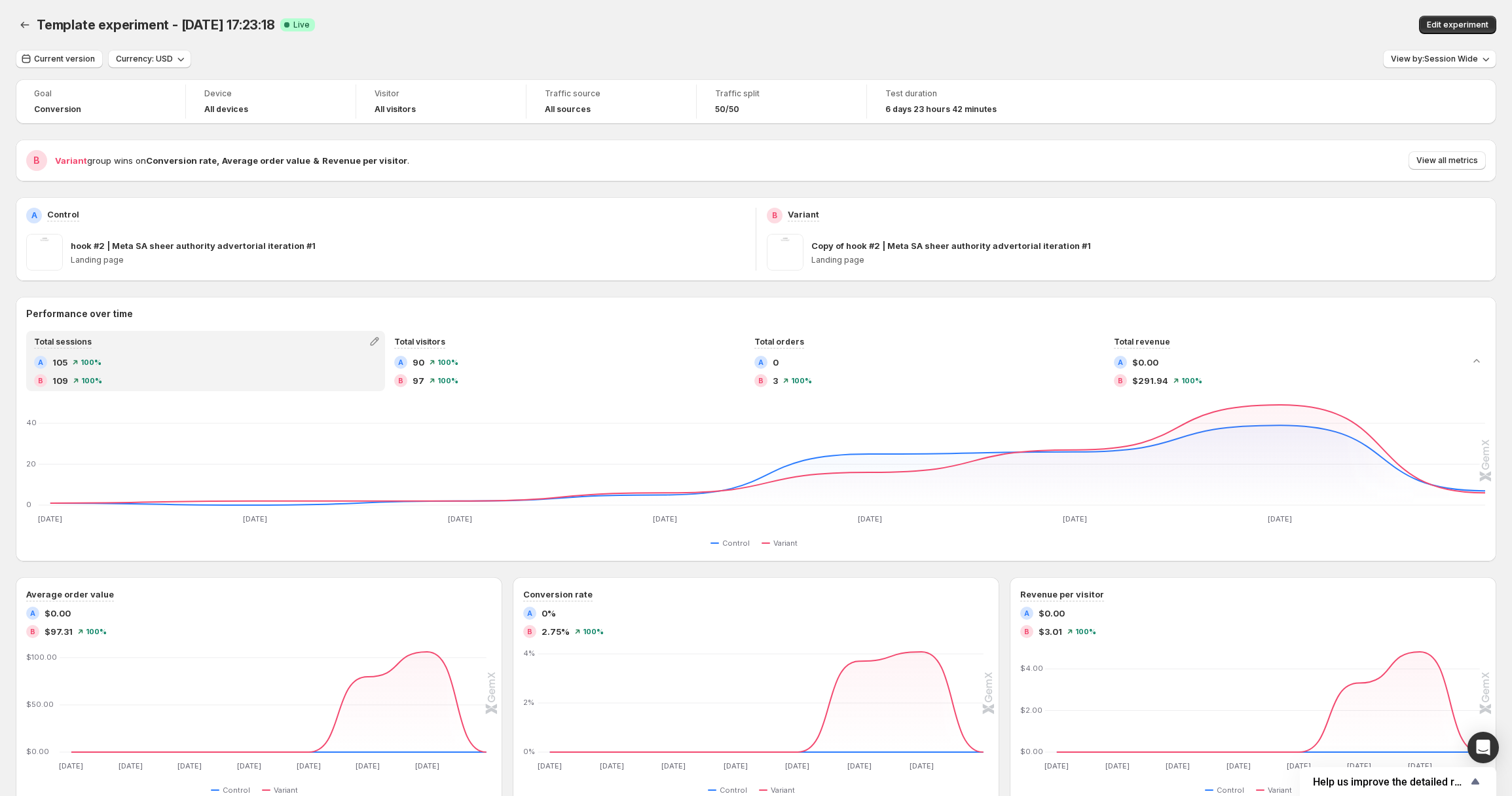
click at [1263, 49] on div "Template experiment - Aug 19, 17:23:18. This page is ready Template experiment …" at bounding box center [756, 25] width 1481 height 50
click at [1355, 179] on div "B Variant group wins on Conversion rate , Average order value & Revenue per vis…" at bounding box center [756, 161] width 1481 height 42
click at [1271, 17] on div "Edit experiment" at bounding box center [1182, 25] width 627 height 18
click at [1296, 28] on div "Edit experiment" at bounding box center [1182, 25] width 627 height 18
click at [1452, 30] on button "Edit experiment" at bounding box center [1458, 25] width 77 height 18
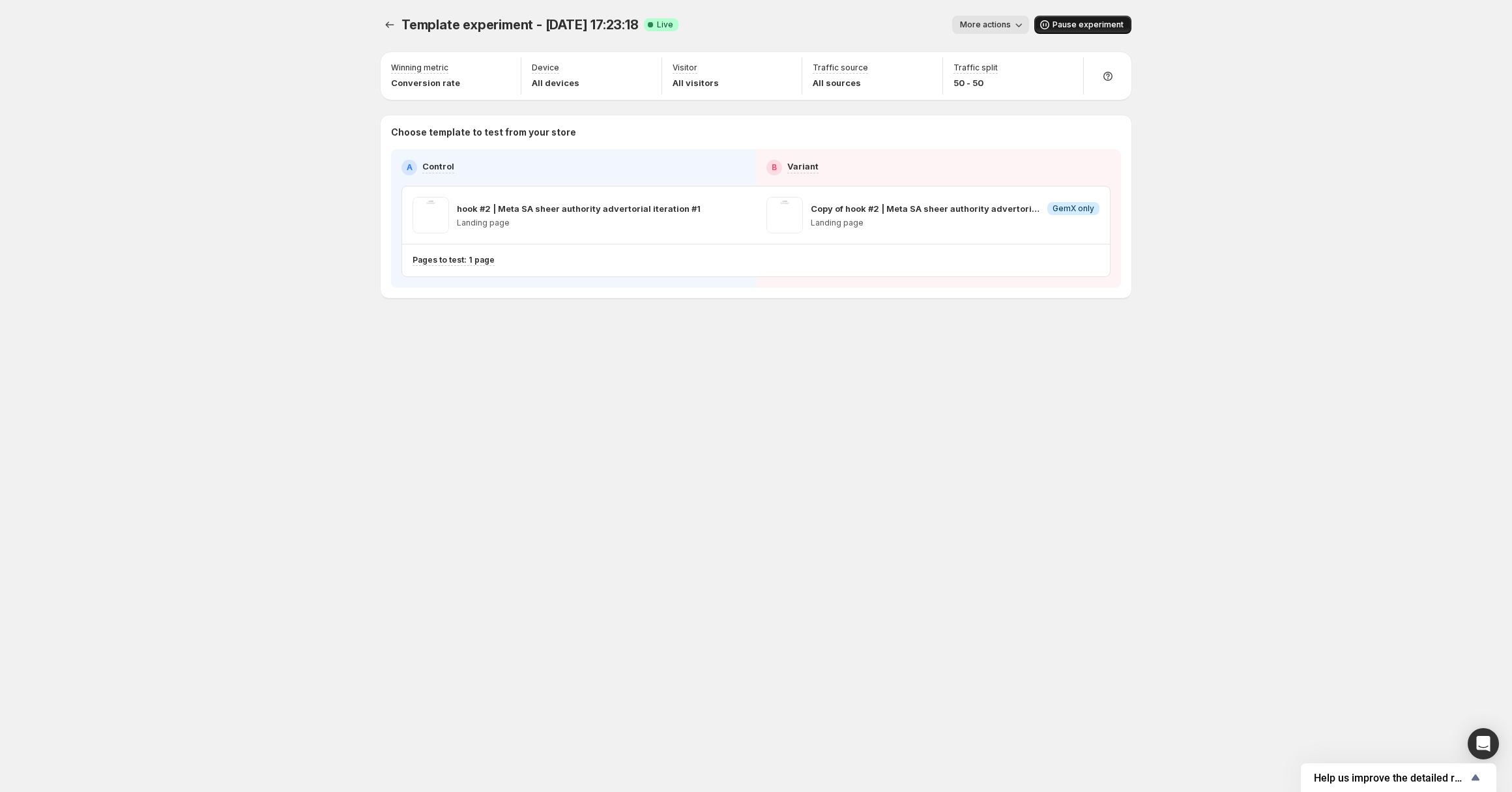
click at [1056, 24] on span "Pause experiment" at bounding box center [1088, 25] width 71 height 11
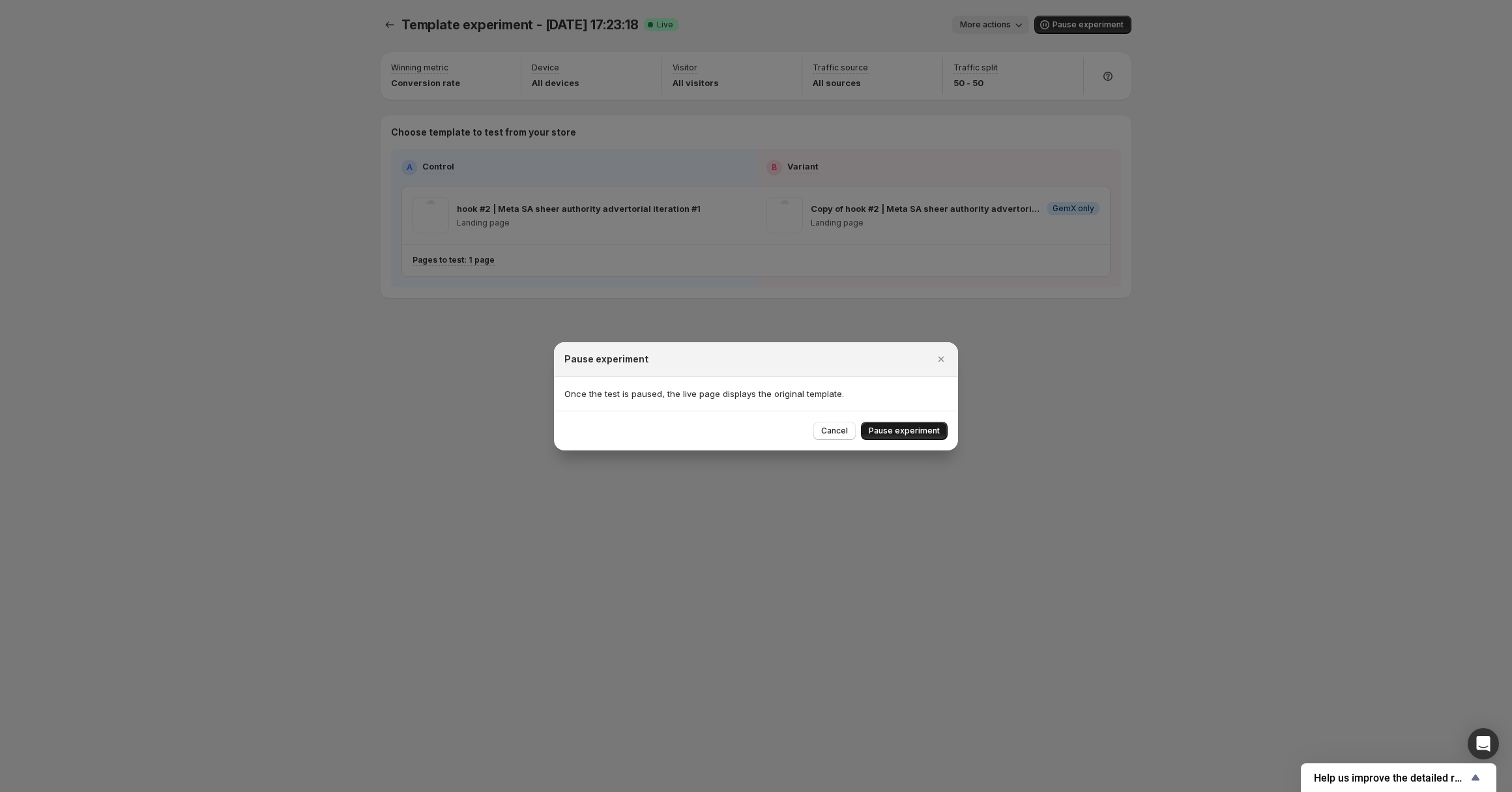
click at [887, 435] on span "Pause experiment" at bounding box center [904, 431] width 71 height 11
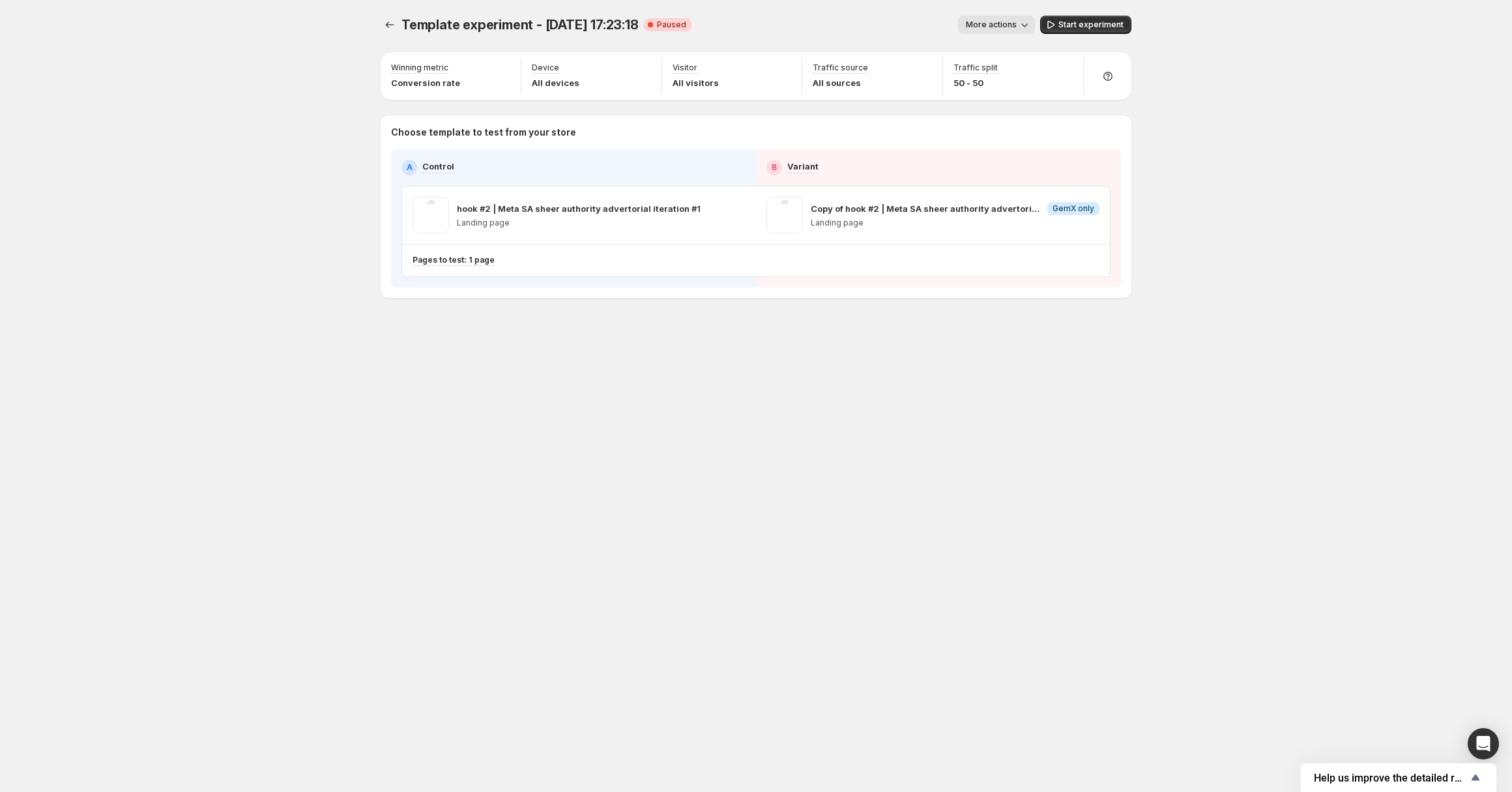
click at [1009, 23] on span "More actions" at bounding box center [991, 25] width 51 height 11
click at [1054, 21] on icon "button" at bounding box center [1050, 24] width 13 height 13
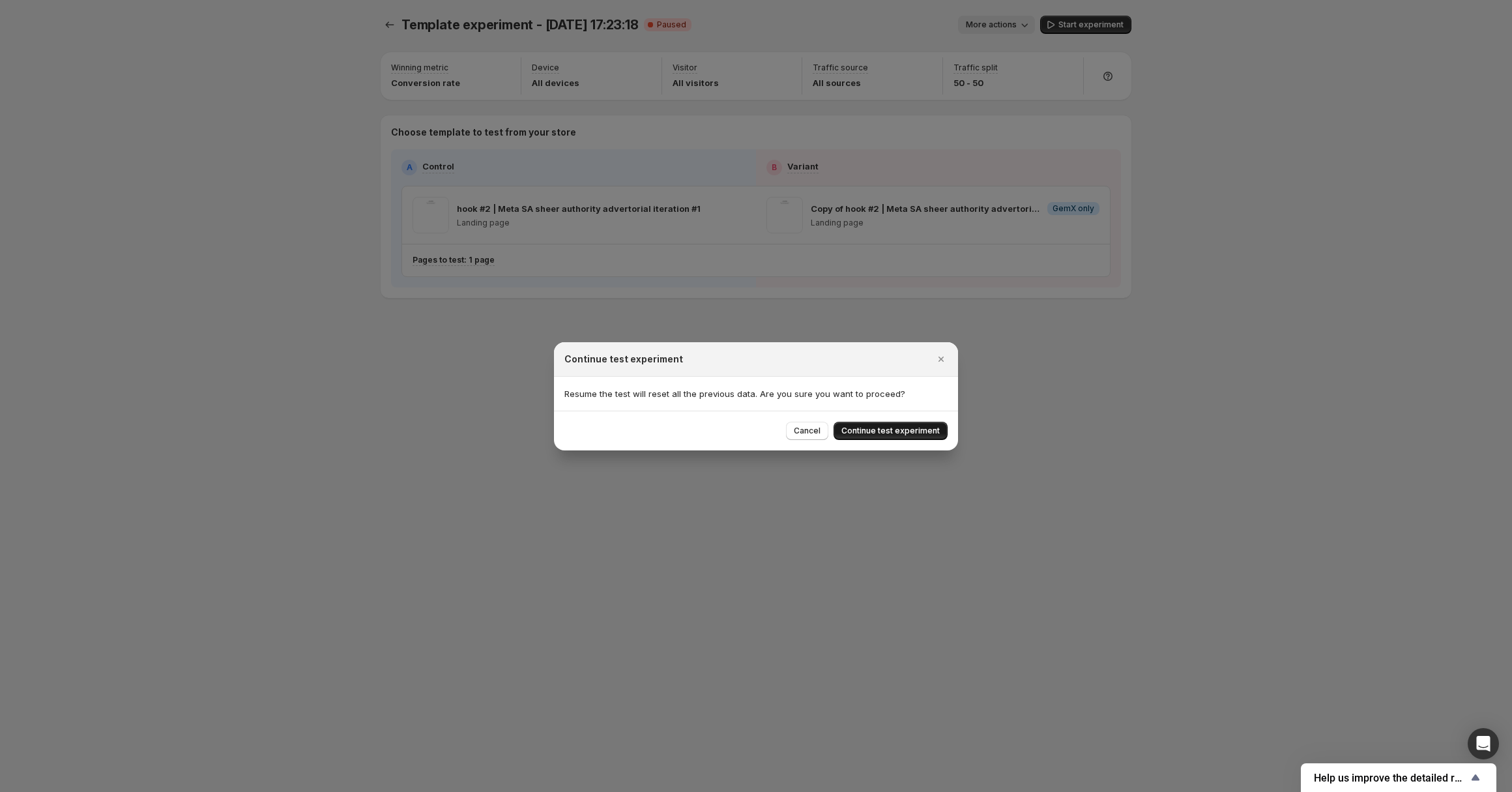
click at [875, 428] on span "Continue test experiment" at bounding box center [890, 431] width 98 height 11
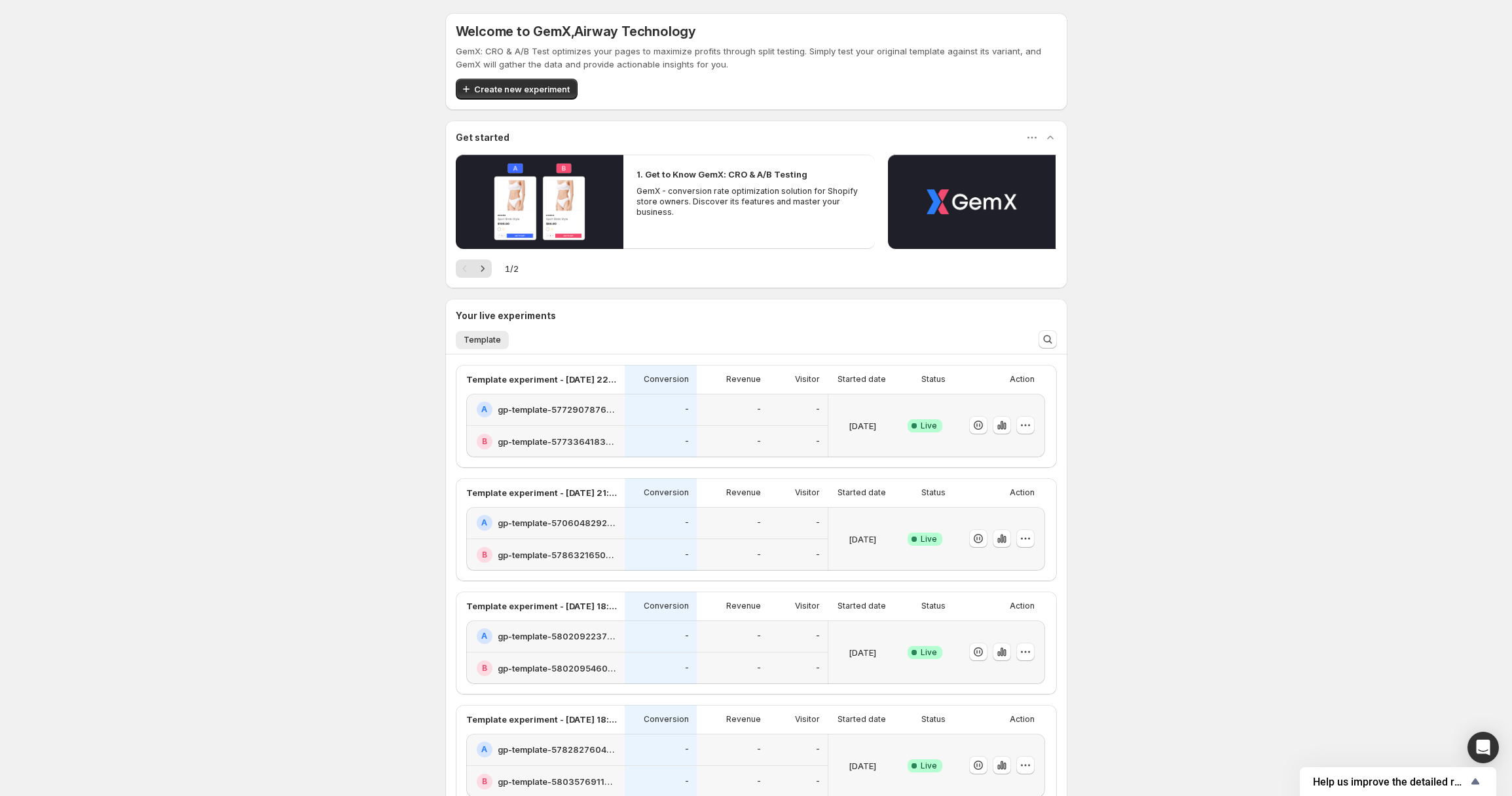
scroll to position [330, 0]
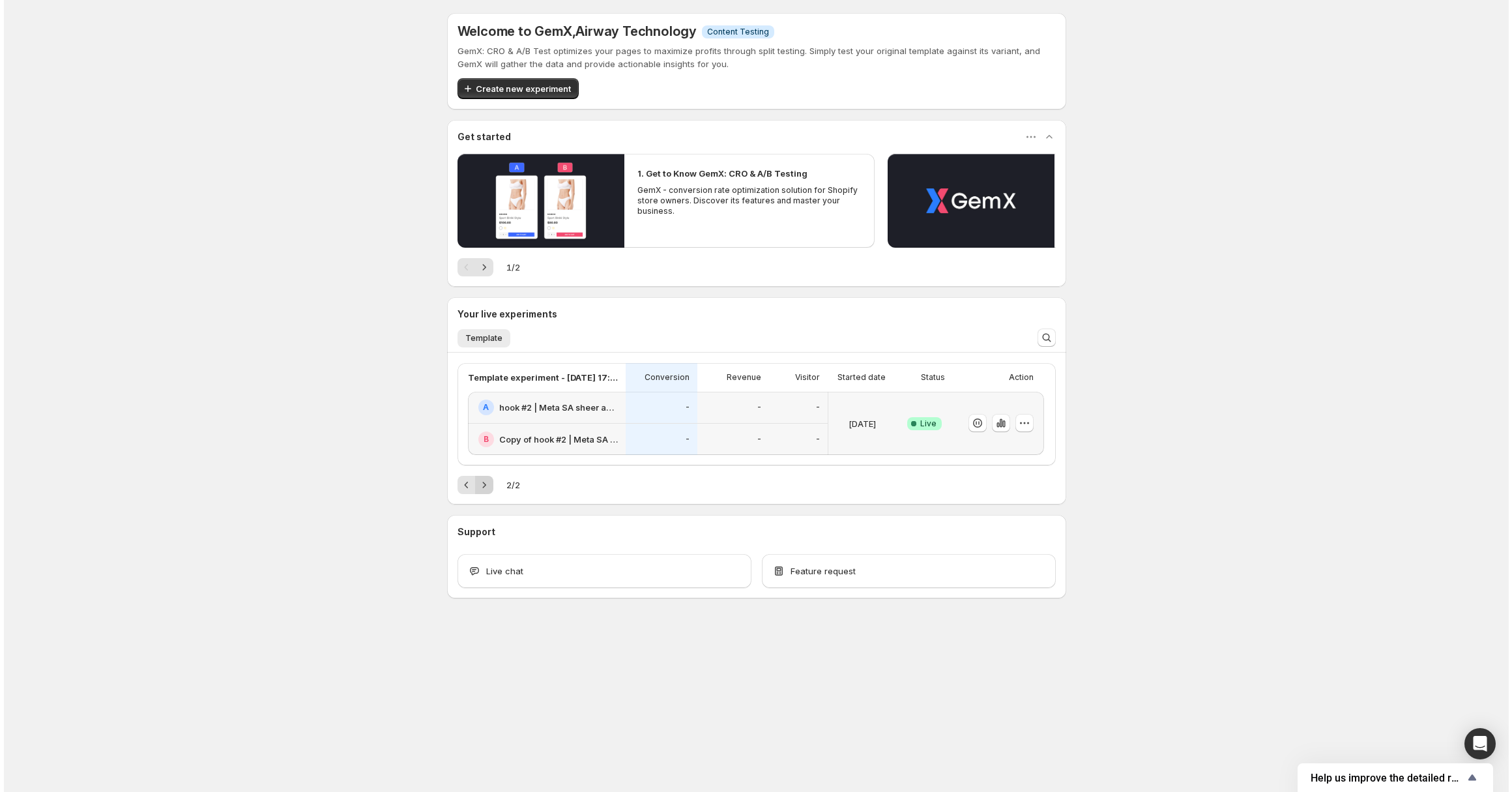
scroll to position [0, 0]
click at [1024, 415] on button "button" at bounding box center [1024, 423] width 18 height 18
click at [993, 491] on span "End experiment" at bounding box center [999, 495] width 63 height 11
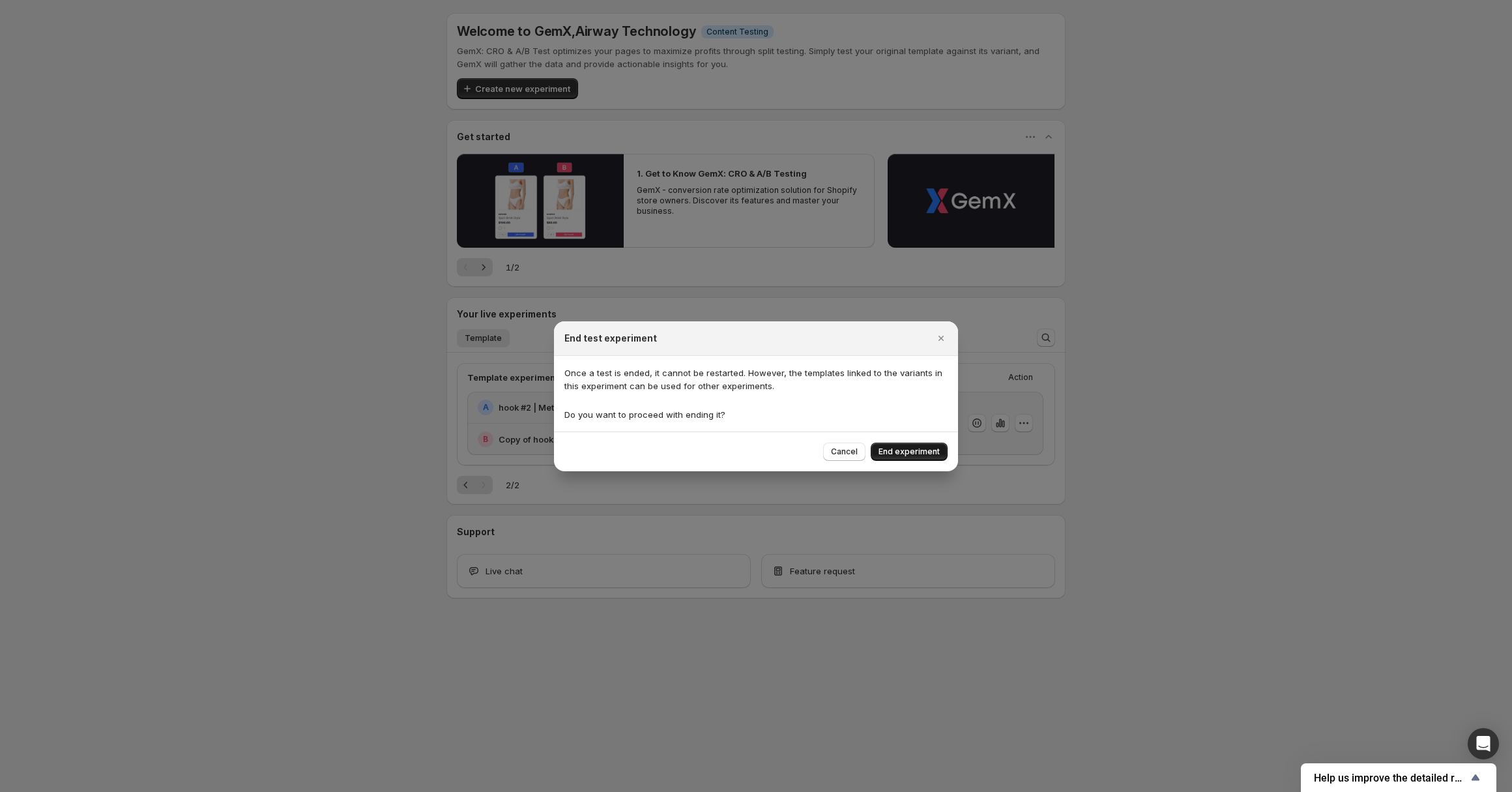
click at [918, 449] on span "End experiment" at bounding box center [909, 452] width 62 height 11
